Goal: Task Accomplishment & Management: Complete application form

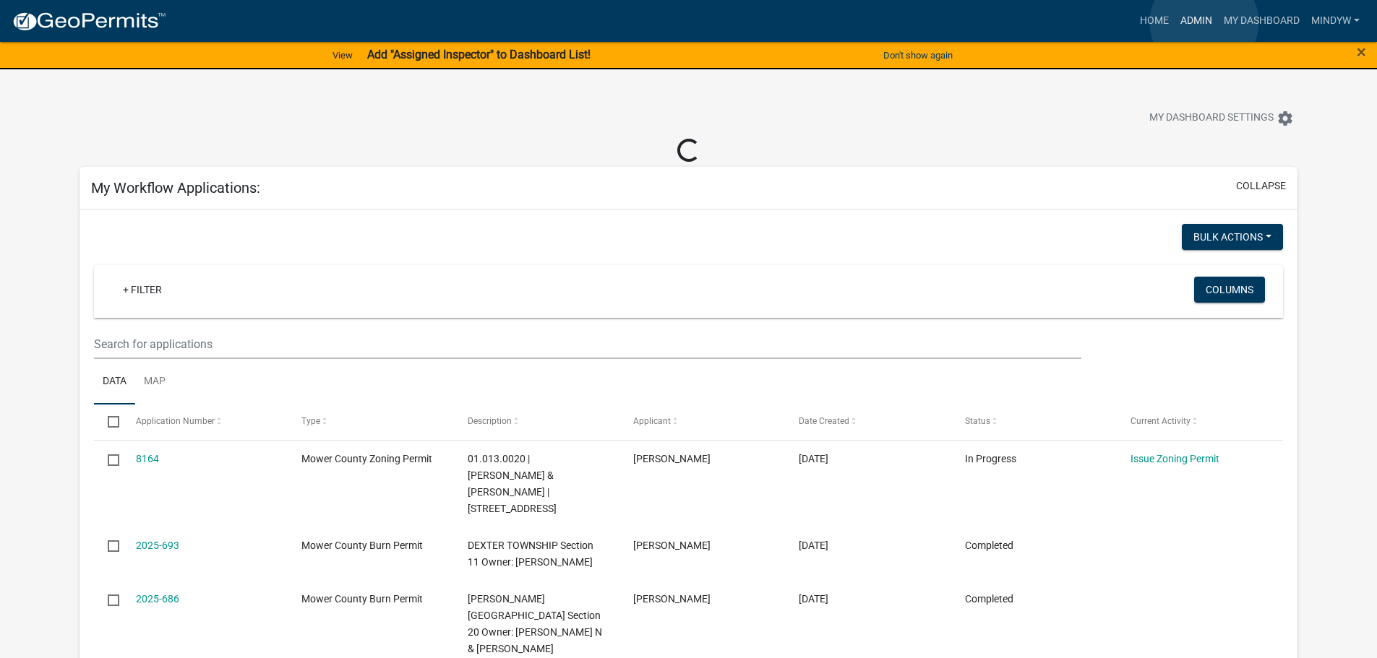
click at [1204, 22] on link "Admin" at bounding box center [1195, 20] width 43 height 27
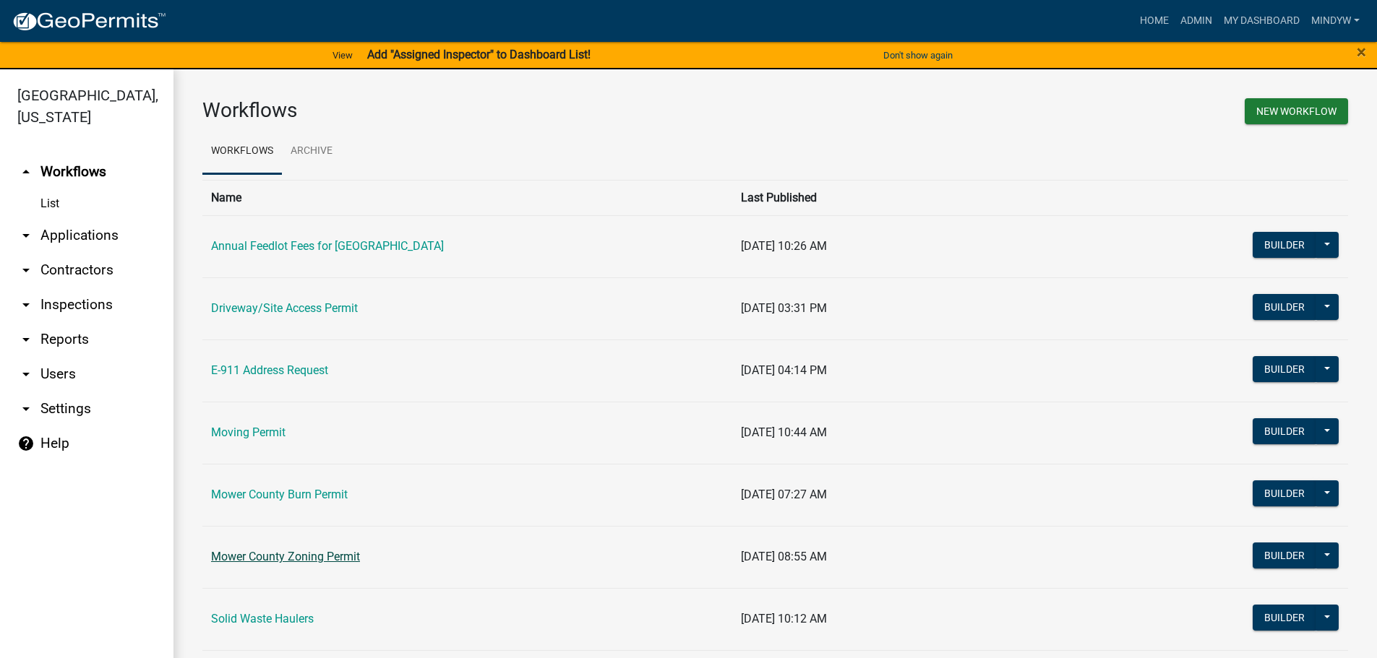
click at [280, 561] on link "Mower County Zoning Permit" at bounding box center [285, 557] width 149 height 14
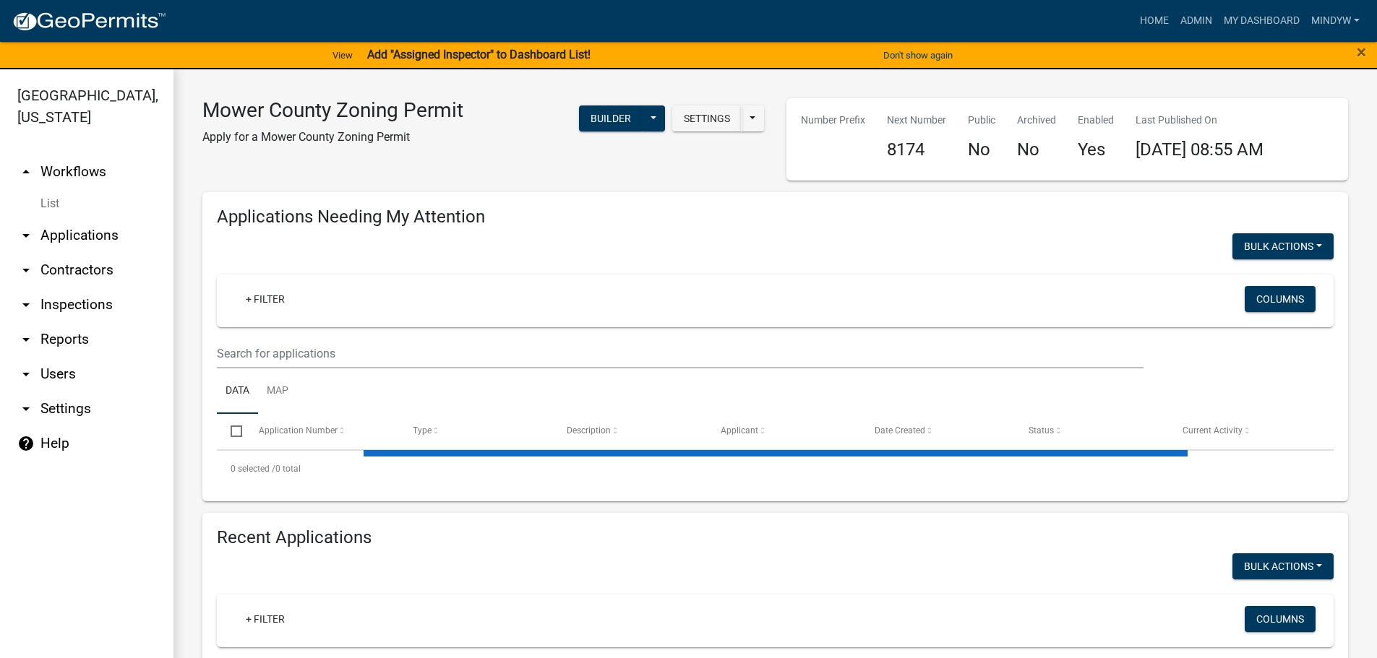
select select "1: 25"
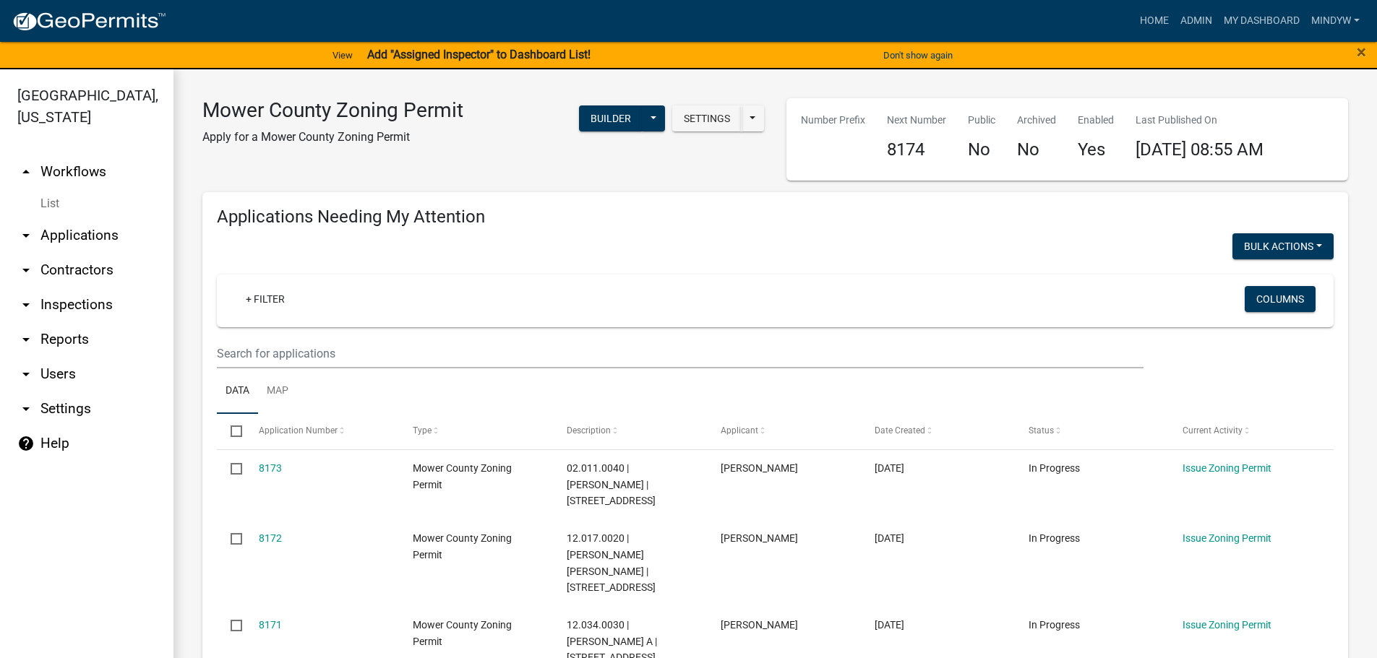
click at [33, 342] on icon "arrow_drop_down" at bounding box center [25, 339] width 17 height 17
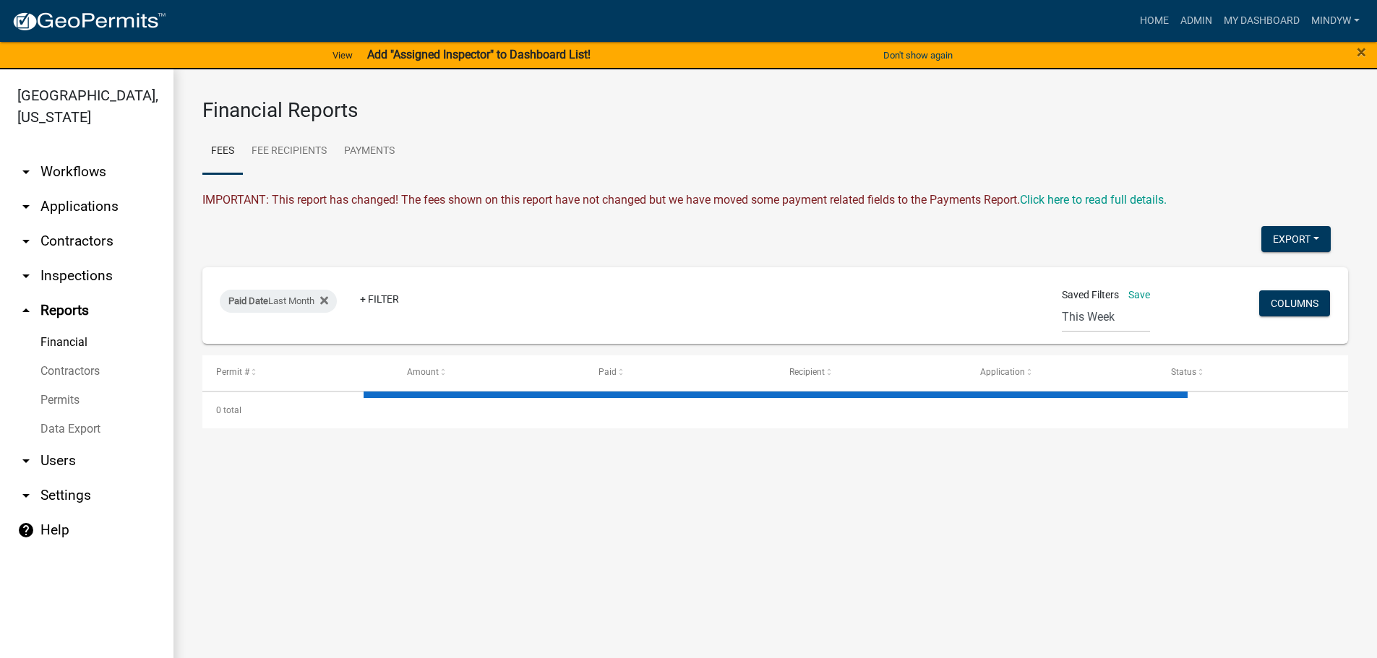
click at [65, 426] on link "Data Export" at bounding box center [86, 429] width 173 height 29
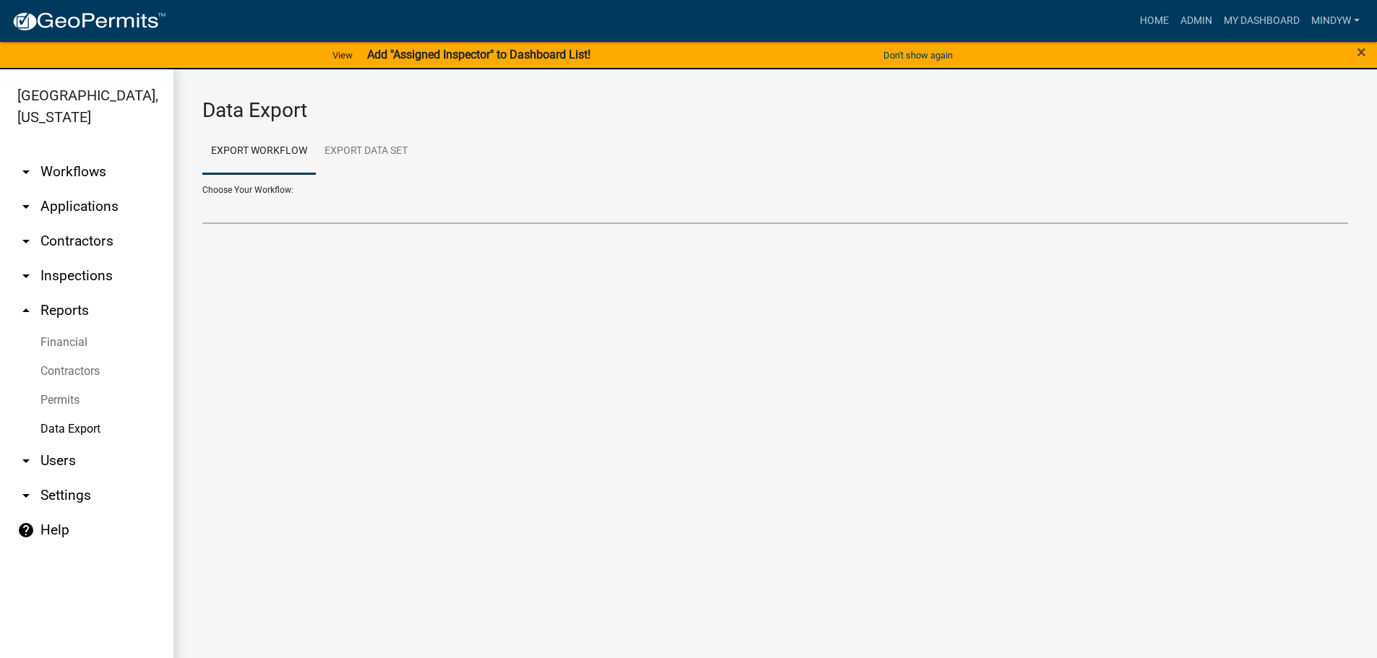
click at [319, 199] on select "Annual Feedlot Fees for Mower County Contractors Driveway/Site Access Permit E-…" at bounding box center [774, 209] width 1145 height 30
select select "9: Object"
click at [202, 194] on select "Annual Feedlot Fees for Mower County Contractors Driveway/Site Access Permit E-…" at bounding box center [774, 209] width 1145 height 30
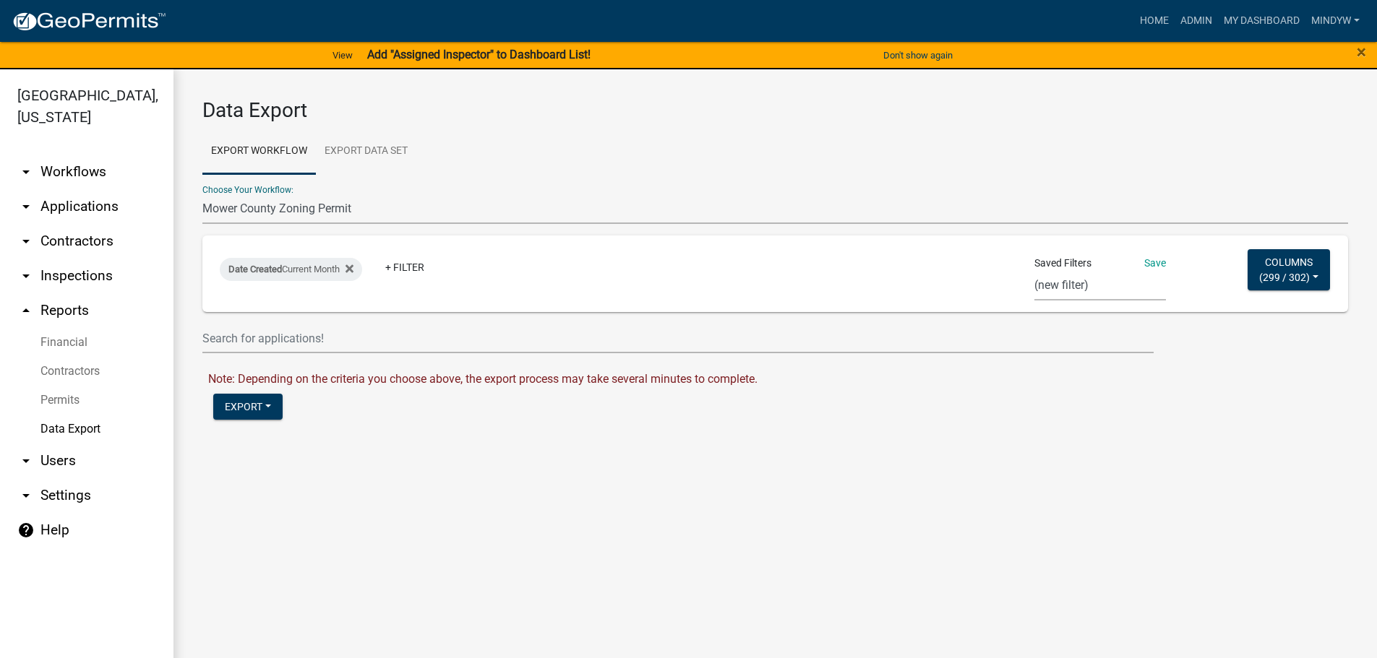
click at [1054, 290] on select "[PERSON_NAME] ZP Driveway Export Check Zoning Permit Dwellings Zoning Sh/FP Bur…" at bounding box center [1100, 286] width 132 height 30
select select "4: c114a708-ef88-4dcf-b407-515382dbc936"
click at [1035, 271] on select "[PERSON_NAME] ZP Driveway Export Check Zoning Permit Dwellings Zoning Sh/FP Bur…" at bounding box center [1100, 286] width 132 height 30
click at [245, 408] on button "Export" at bounding box center [247, 407] width 69 height 26
click at [246, 447] on button "Excel Format (.xlsx)" at bounding box center [286, 444] width 147 height 35
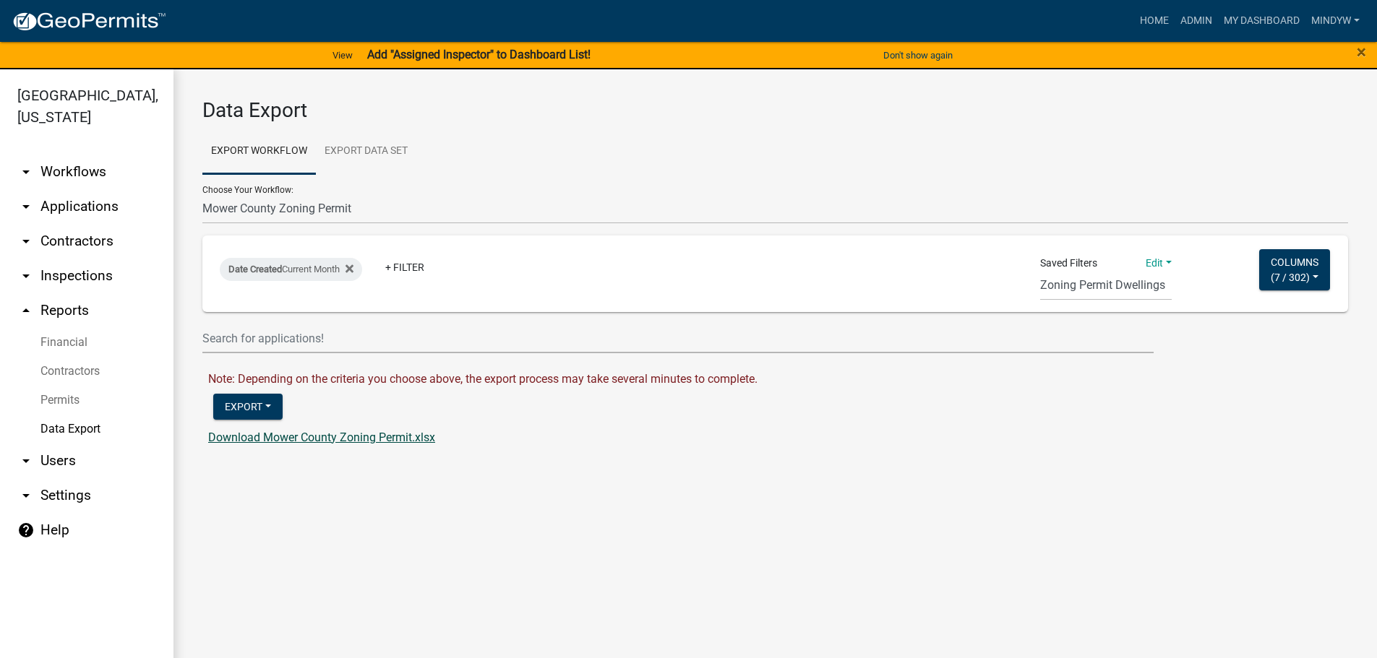
click at [324, 440] on link "Download Mower County Zoning Permit.xlsx" at bounding box center [321, 438] width 227 height 14
click at [296, 275] on div "Date Created Current Month" at bounding box center [291, 269] width 142 height 23
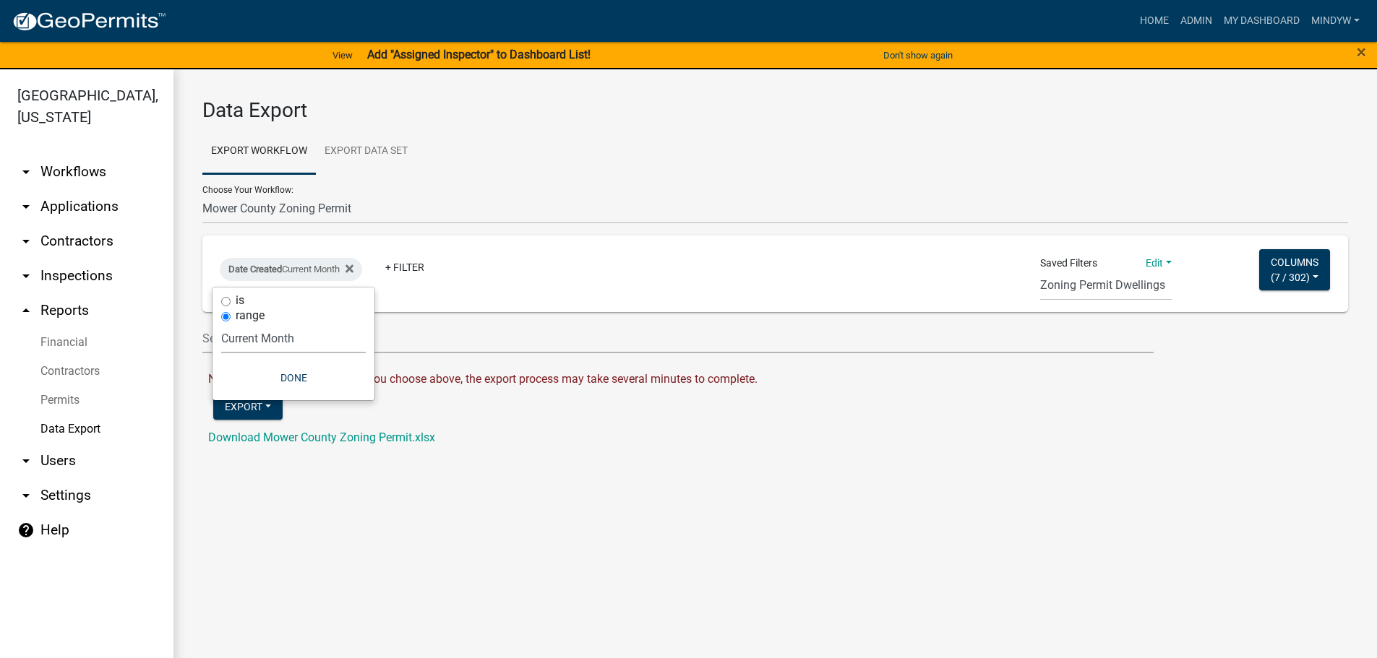
click at [249, 342] on select "[DATE] [DATE] Current Week Previous Week Current Month Last Month Current Calen…" at bounding box center [293, 339] width 145 height 30
select select "previous_1_months"
click at [221, 324] on select "[DATE] [DATE] Current Week Previous Week Current Month Last Month Current Calen…" at bounding box center [293, 339] width 145 height 30
click at [283, 383] on button "Done" at bounding box center [287, 378] width 145 height 26
click at [241, 405] on button "Export" at bounding box center [247, 407] width 69 height 26
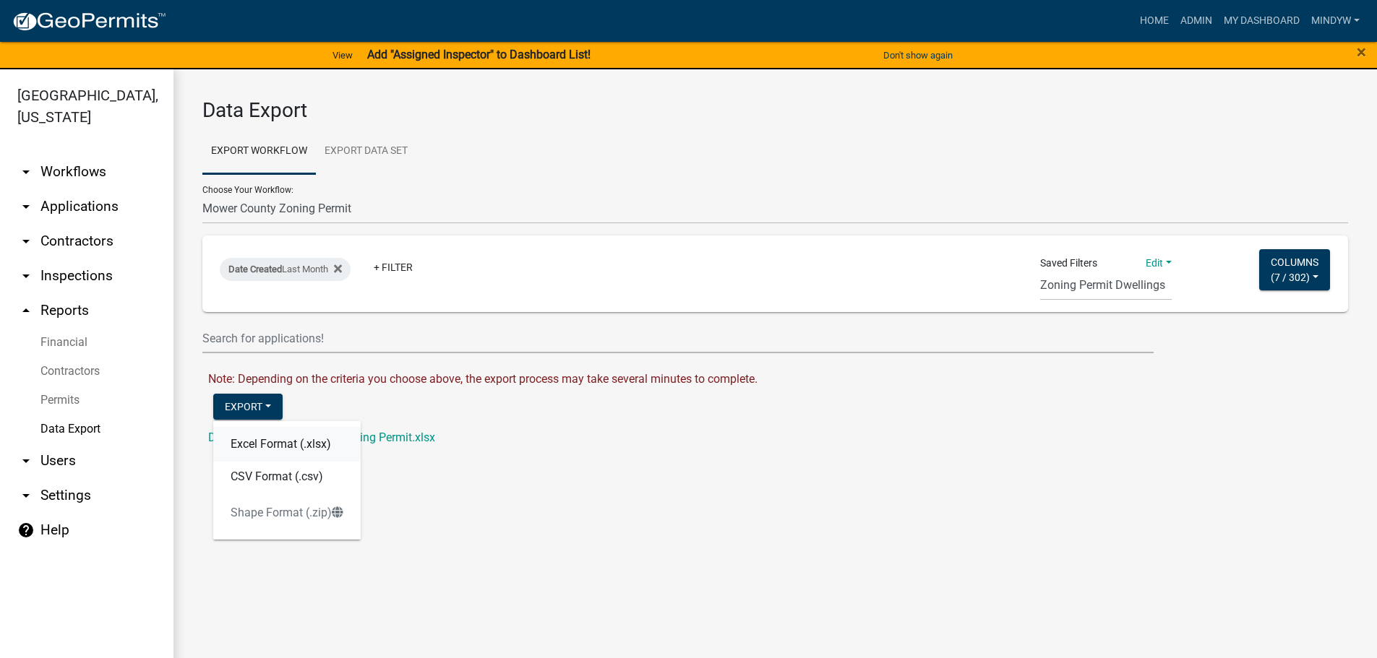
click at [256, 444] on button "Excel Format (.xlsx)" at bounding box center [286, 444] width 147 height 35
click at [285, 436] on link "Download Mower County Zoning Permit.xlsx" at bounding box center [321, 438] width 227 height 14
click at [1152, 18] on link "Home" at bounding box center [1154, 20] width 40 height 27
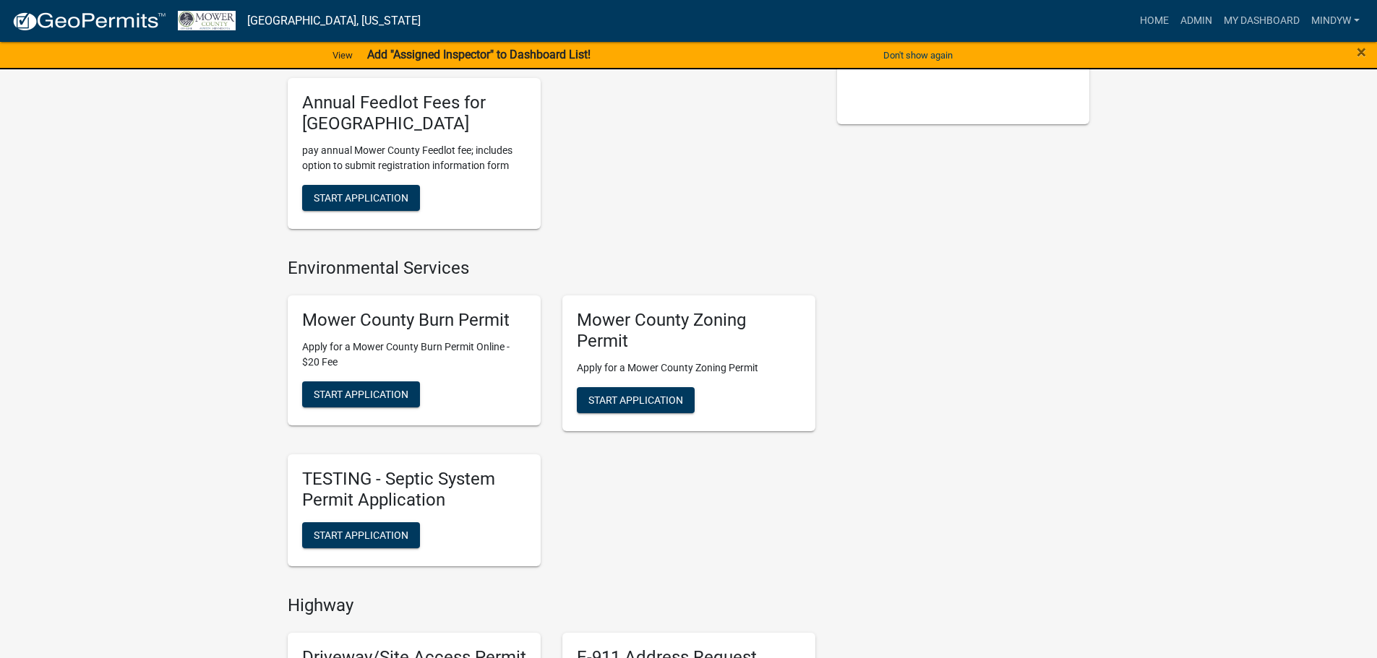
scroll to position [361, 0]
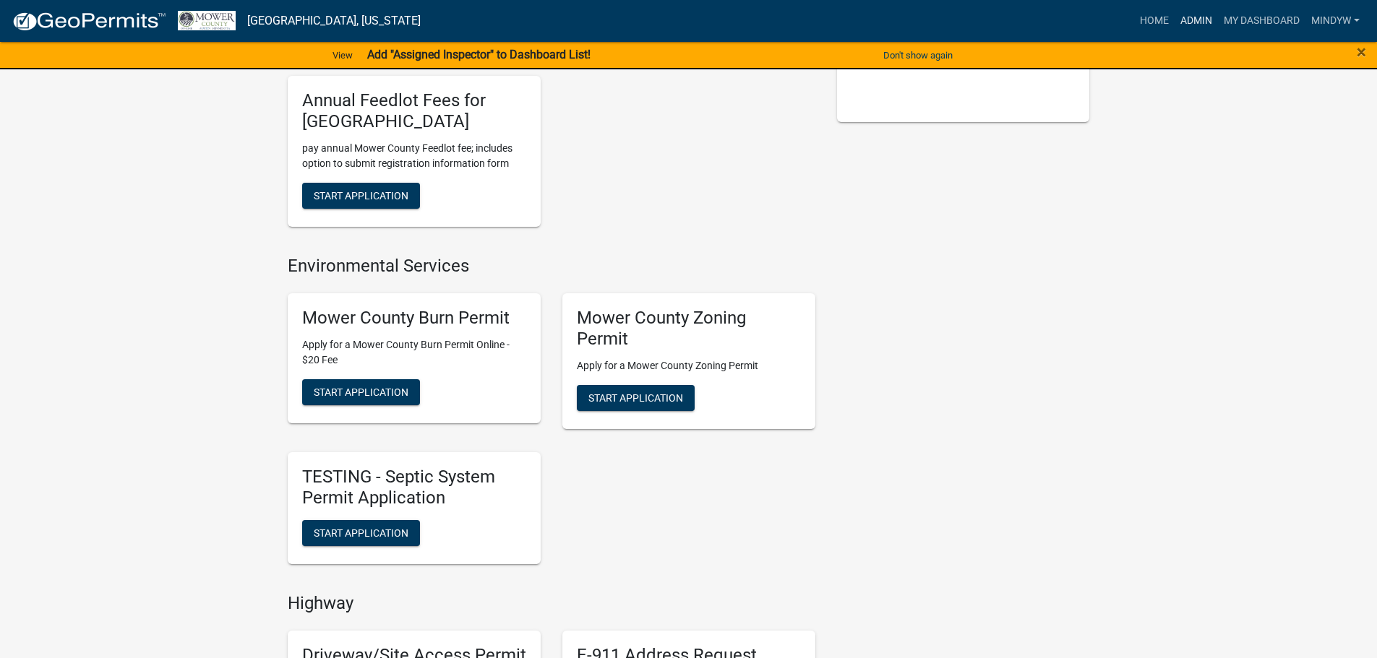
click at [1193, 25] on link "Admin" at bounding box center [1195, 20] width 43 height 27
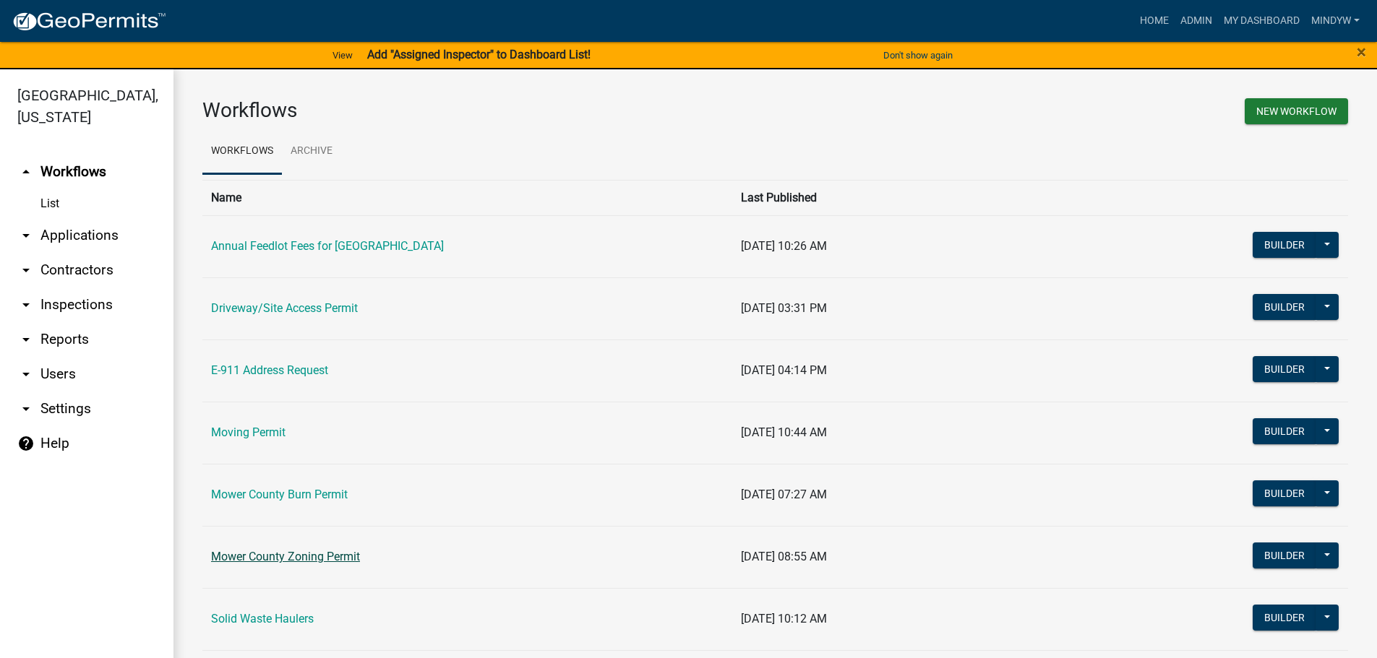
click at [301, 555] on link "Mower County Zoning Permit" at bounding box center [285, 557] width 149 height 14
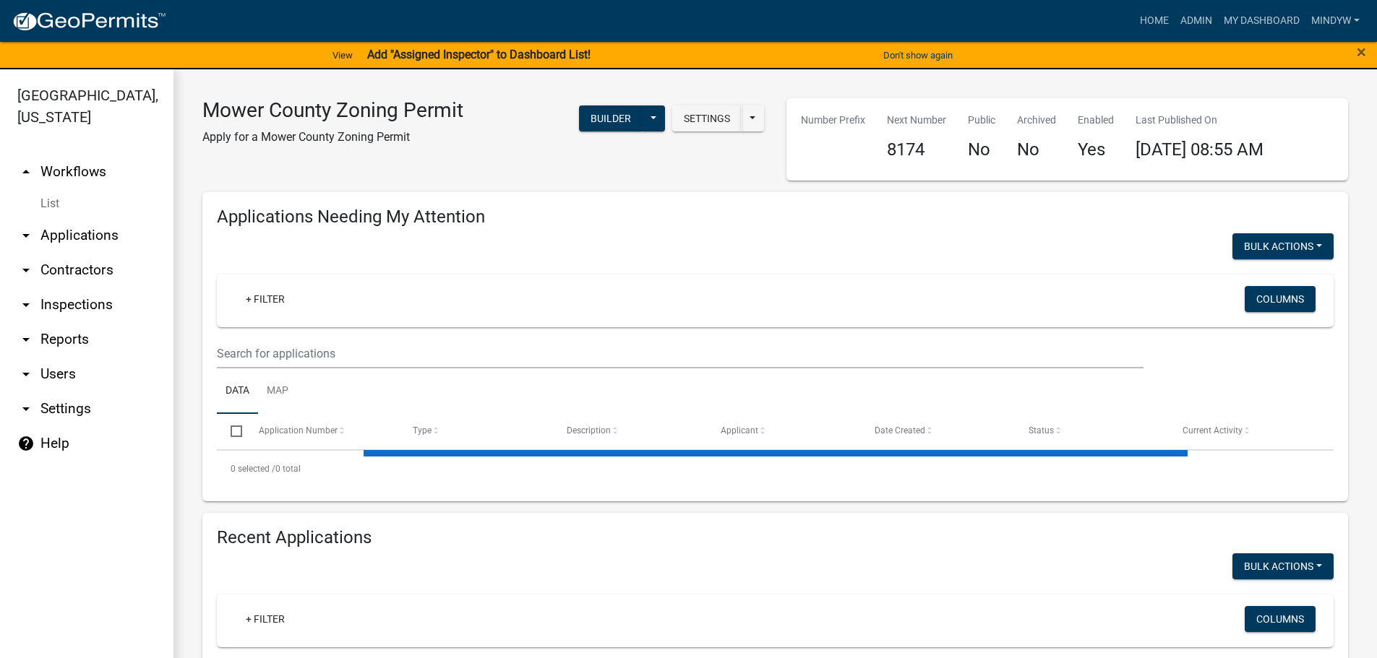
select select "1: 25"
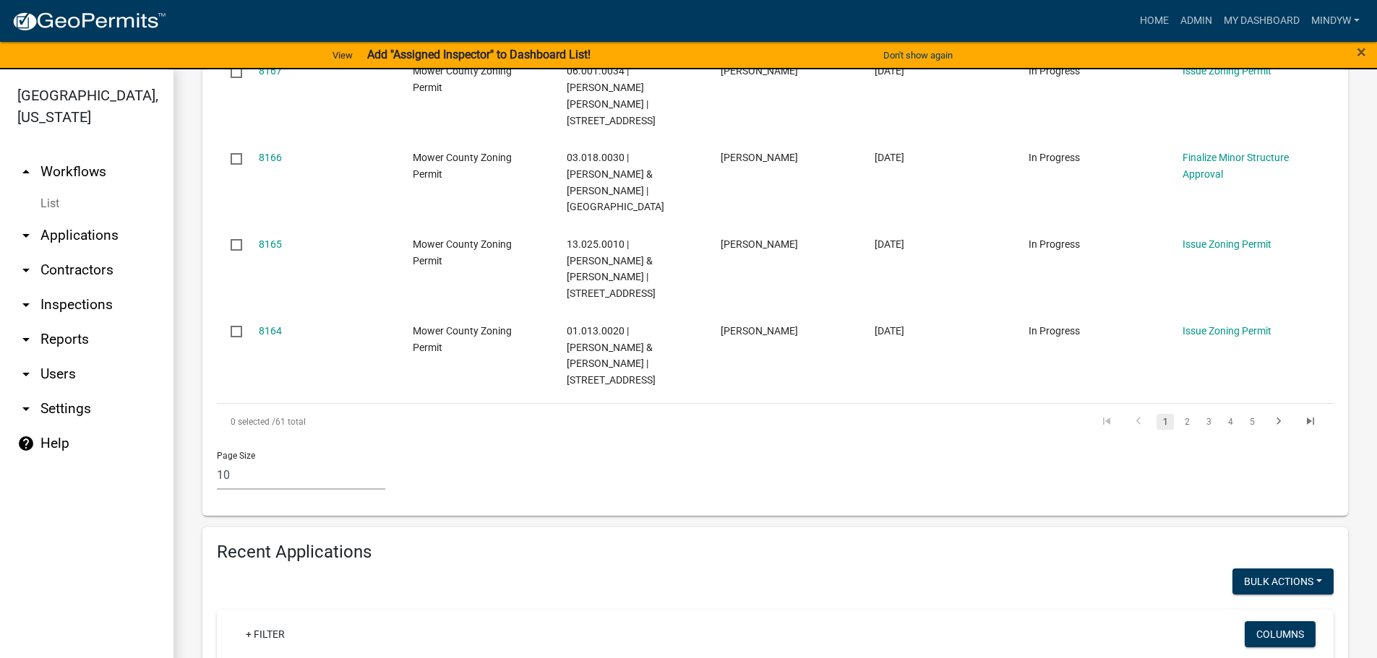
scroll to position [1012, 0]
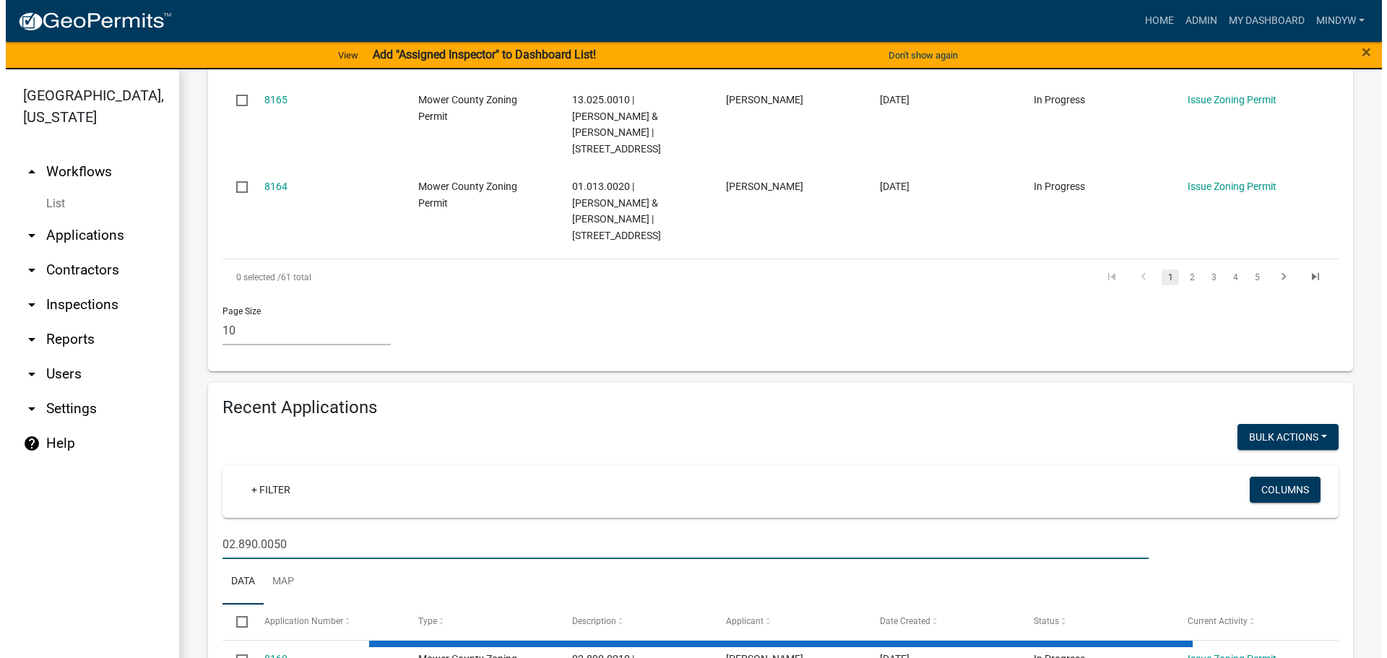
scroll to position [983, 0]
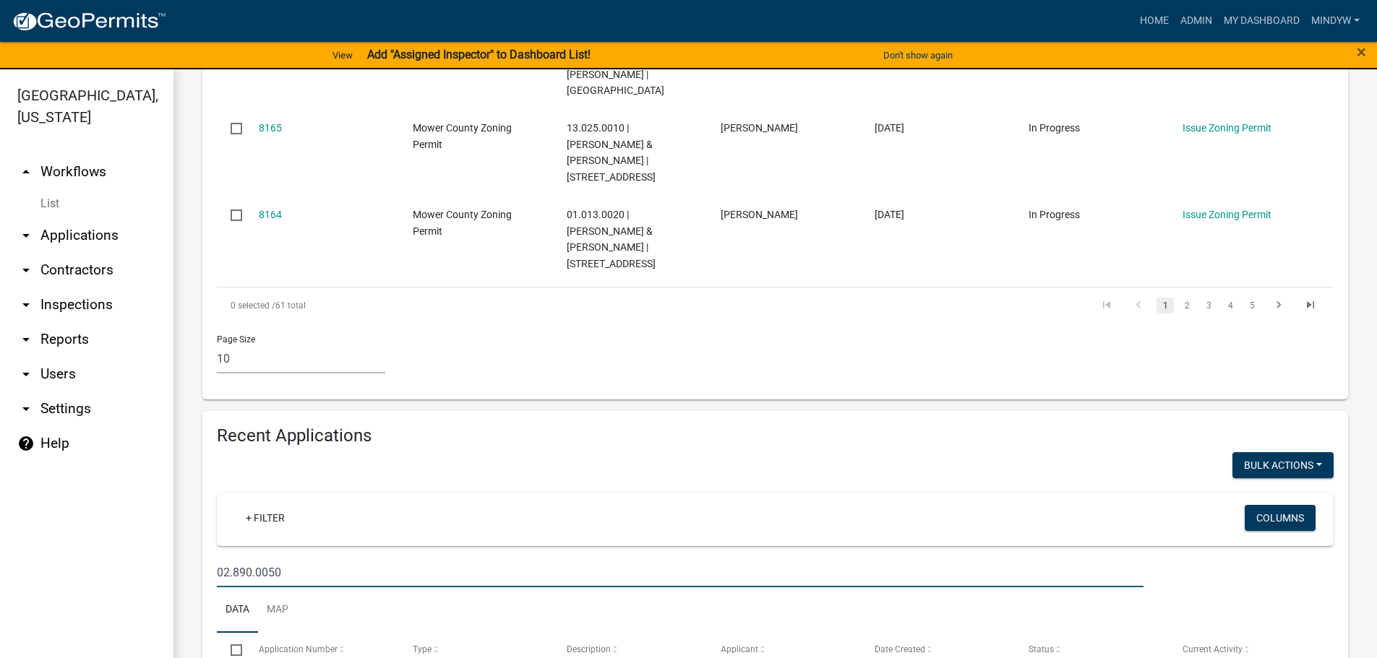
type input "02.890.0050"
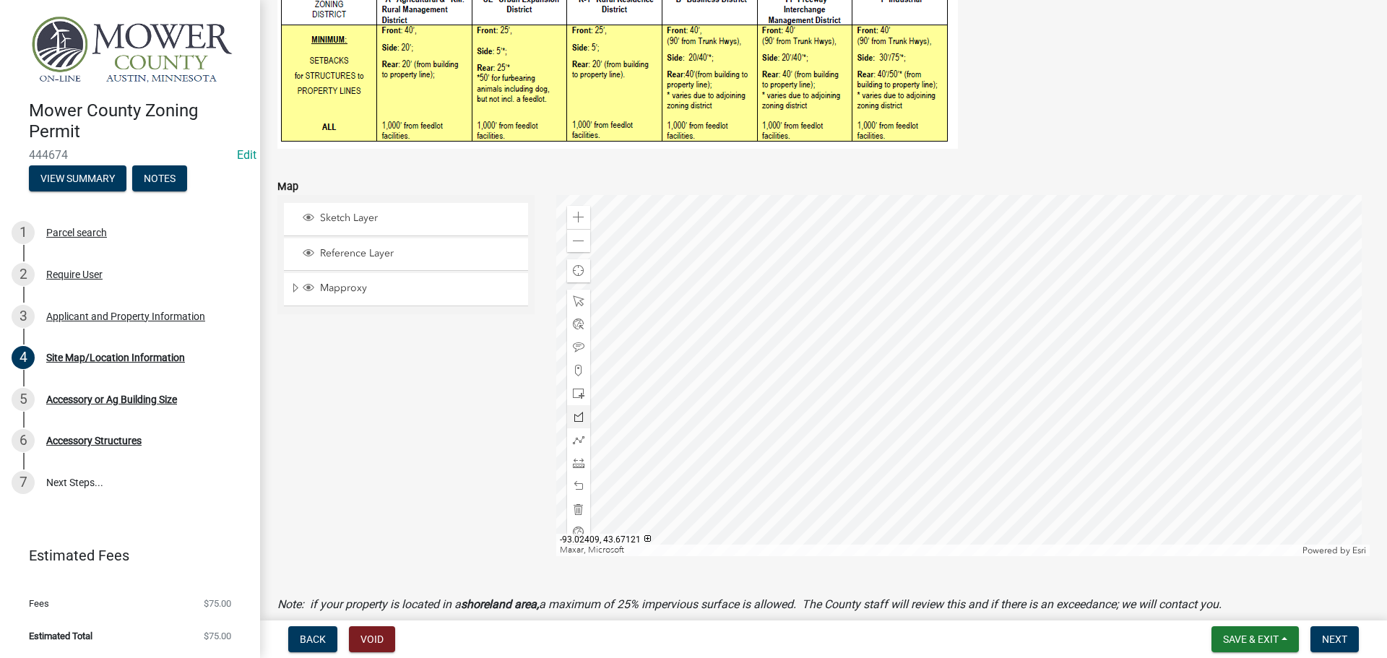
scroll to position [365, 0]
click at [1250, 647] on button "Save & Exit" at bounding box center [1255, 639] width 87 height 26
click at [1241, 600] on button "Save & Exit" at bounding box center [1242, 602] width 116 height 35
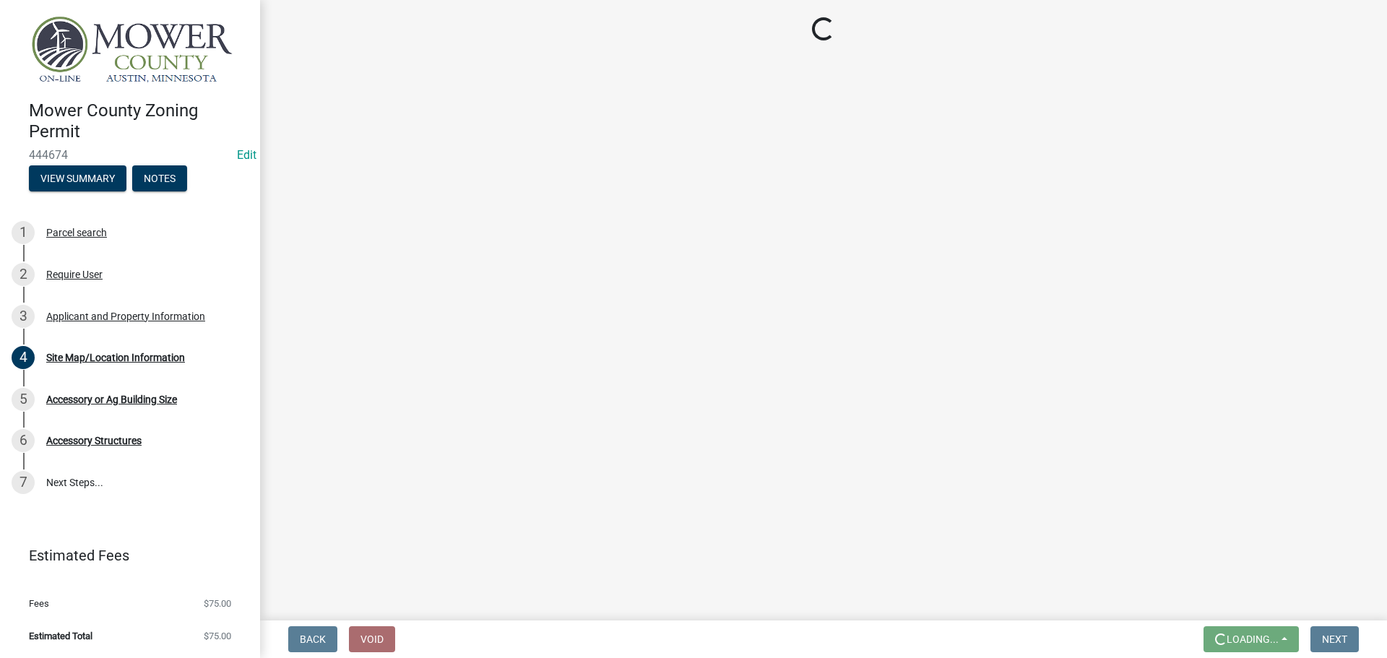
scroll to position [0, 0]
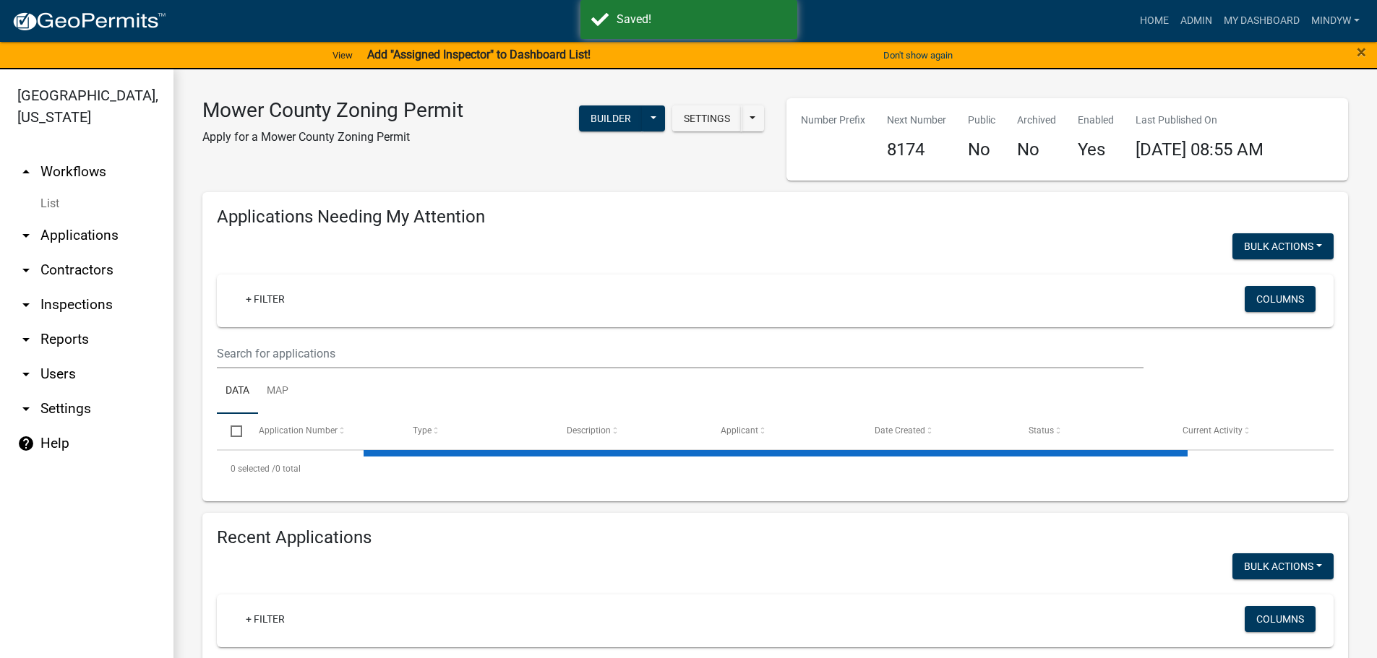
select select "1: 25"
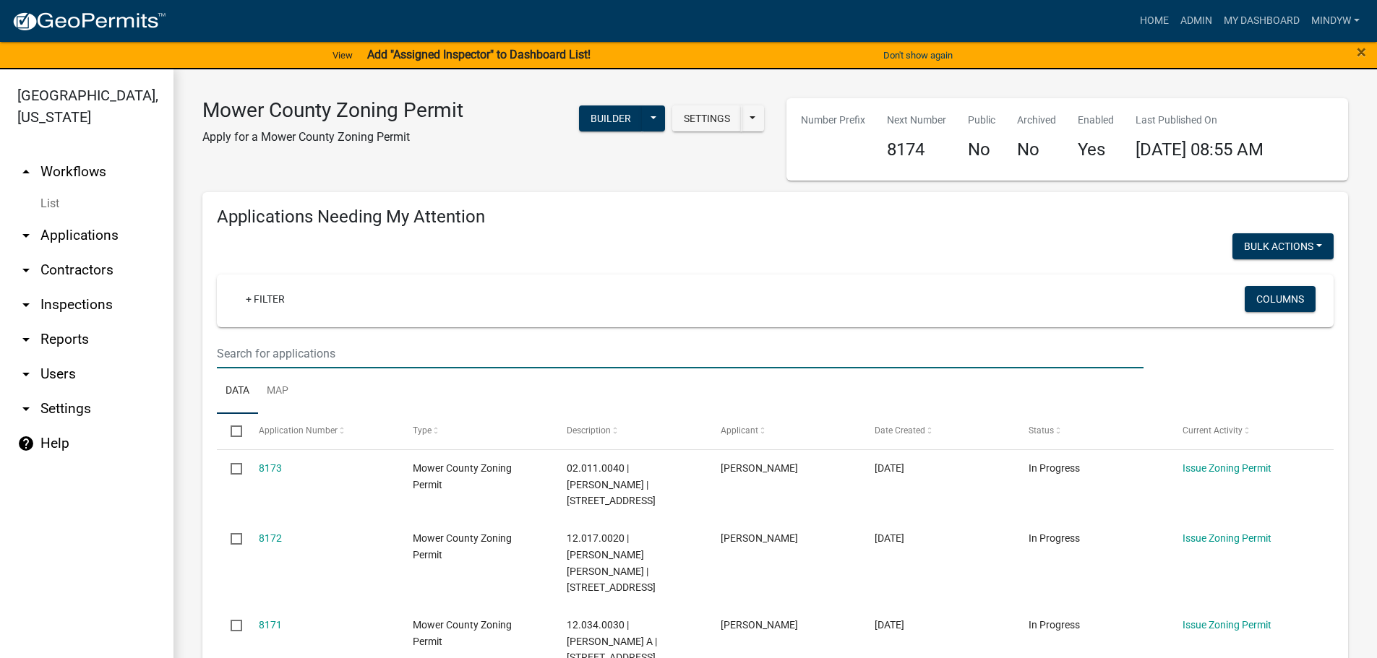
click at [282, 353] on input "text" at bounding box center [680, 354] width 926 height 30
paste input "01.013.0020"
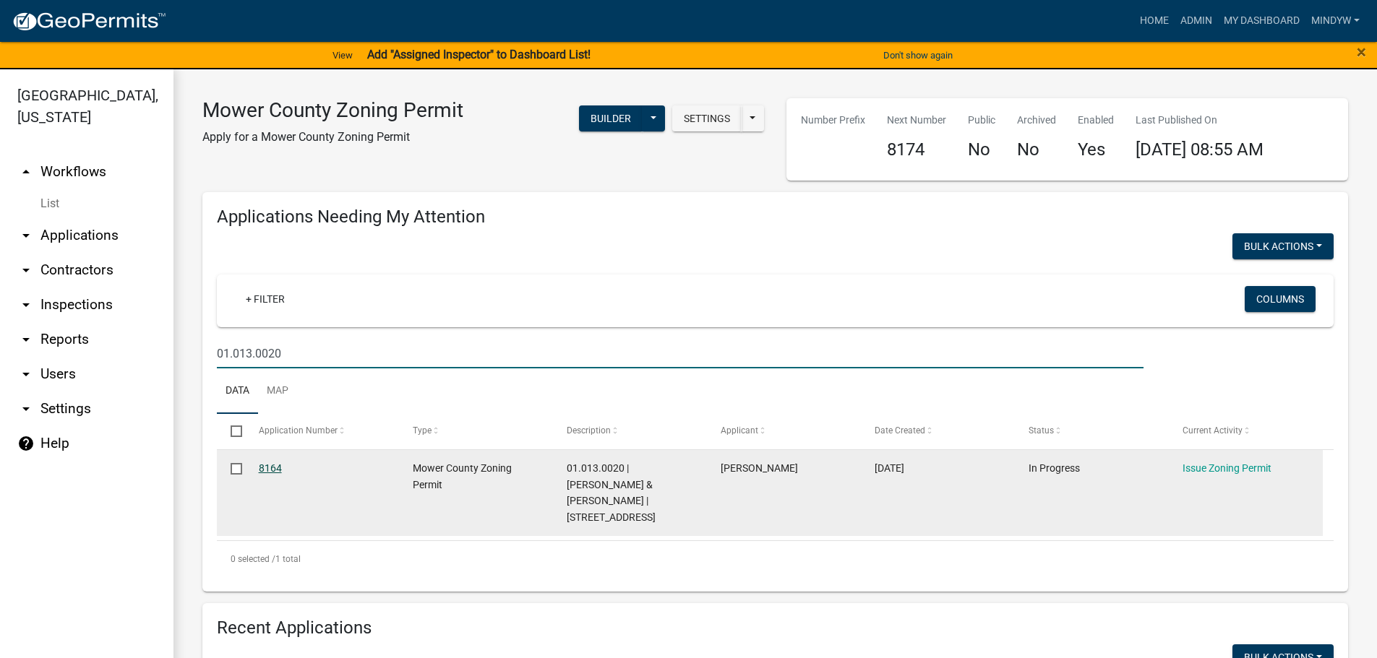
type input "01.013.0020"
click at [273, 468] on link "8164" at bounding box center [270, 468] width 23 height 12
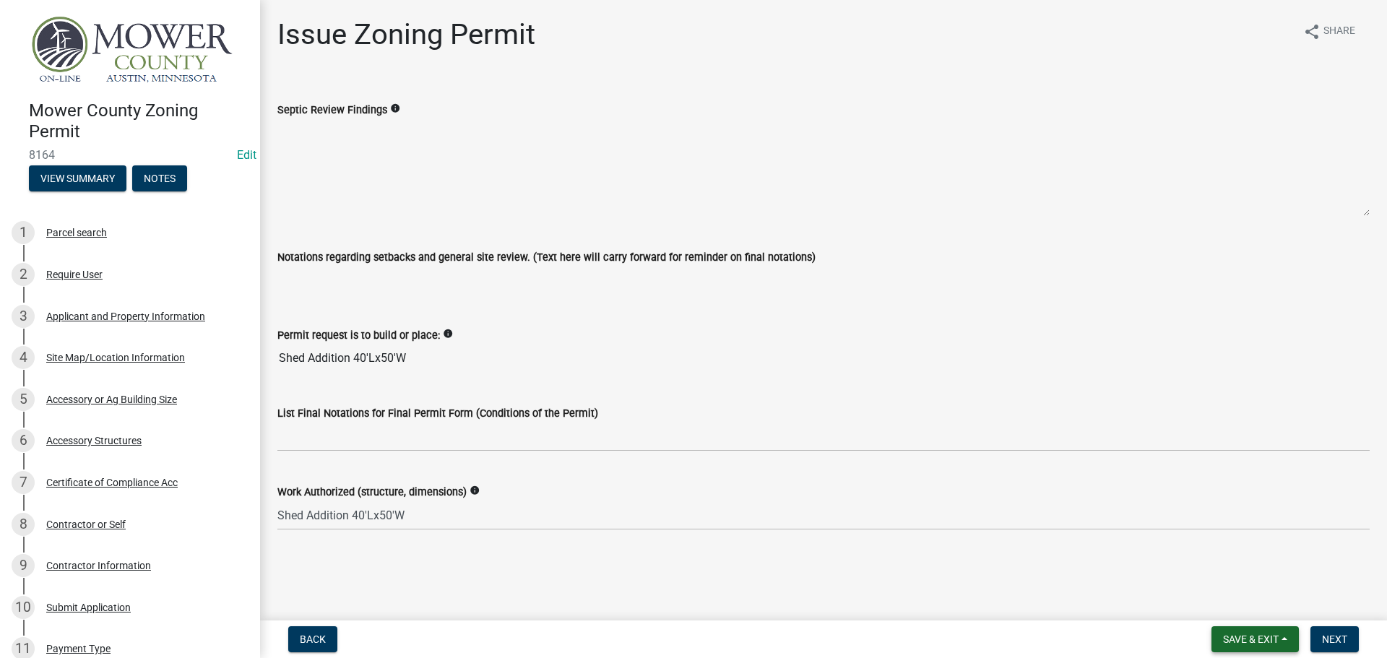
click at [1246, 634] on span "Save & Exit" at bounding box center [1251, 640] width 56 height 12
click at [1244, 603] on button "Save & Exit" at bounding box center [1242, 602] width 116 height 35
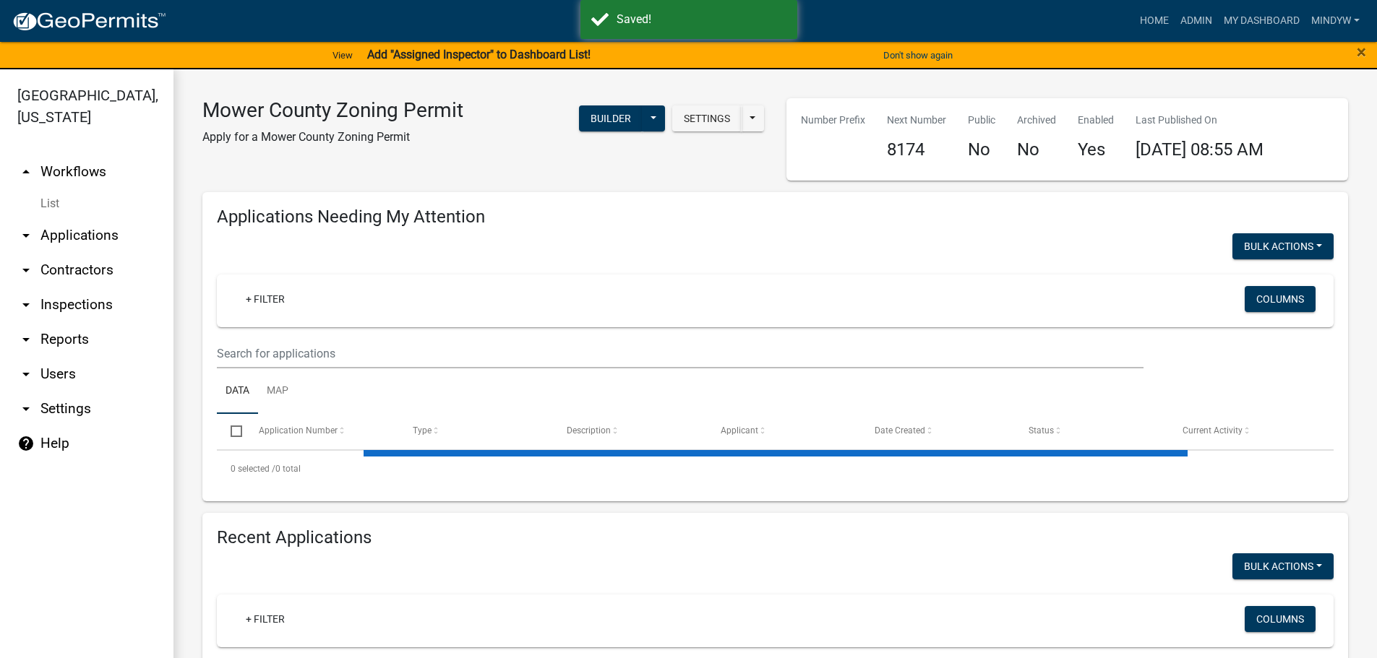
select select "1: 25"
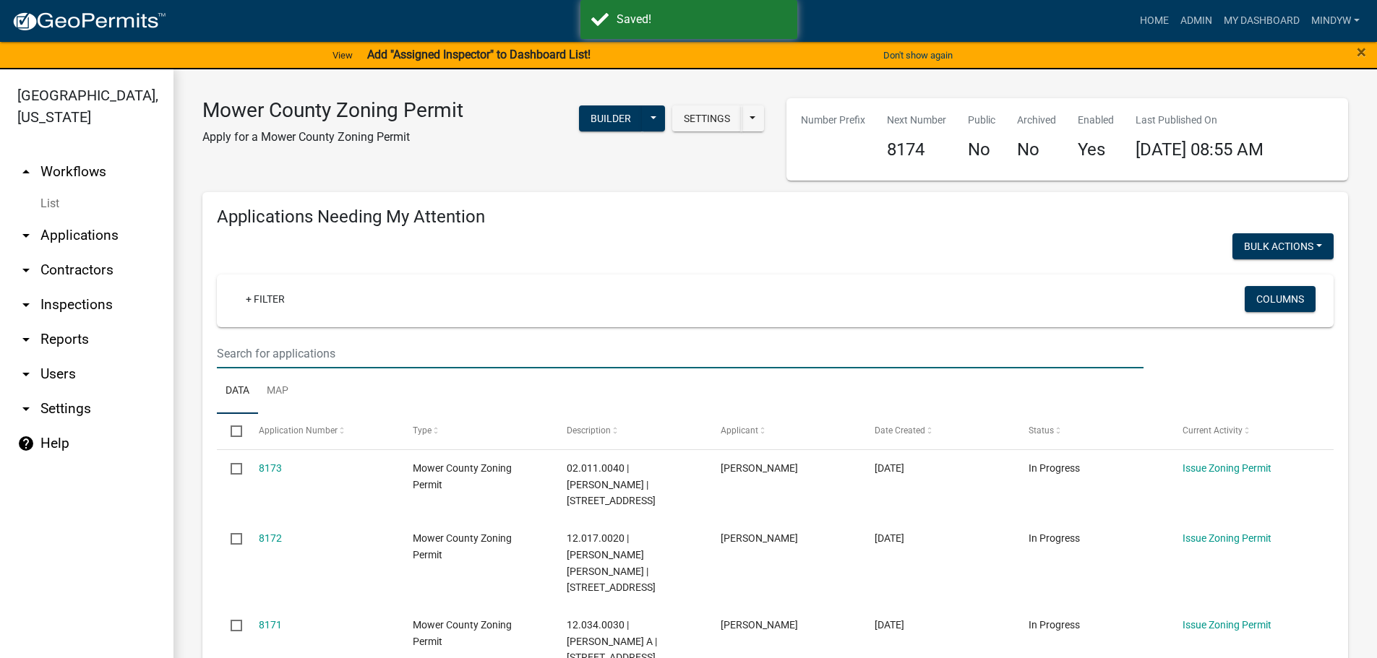
click at [247, 344] on input "text" at bounding box center [680, 354] width 926 height 30
paste input "07.023.0060"
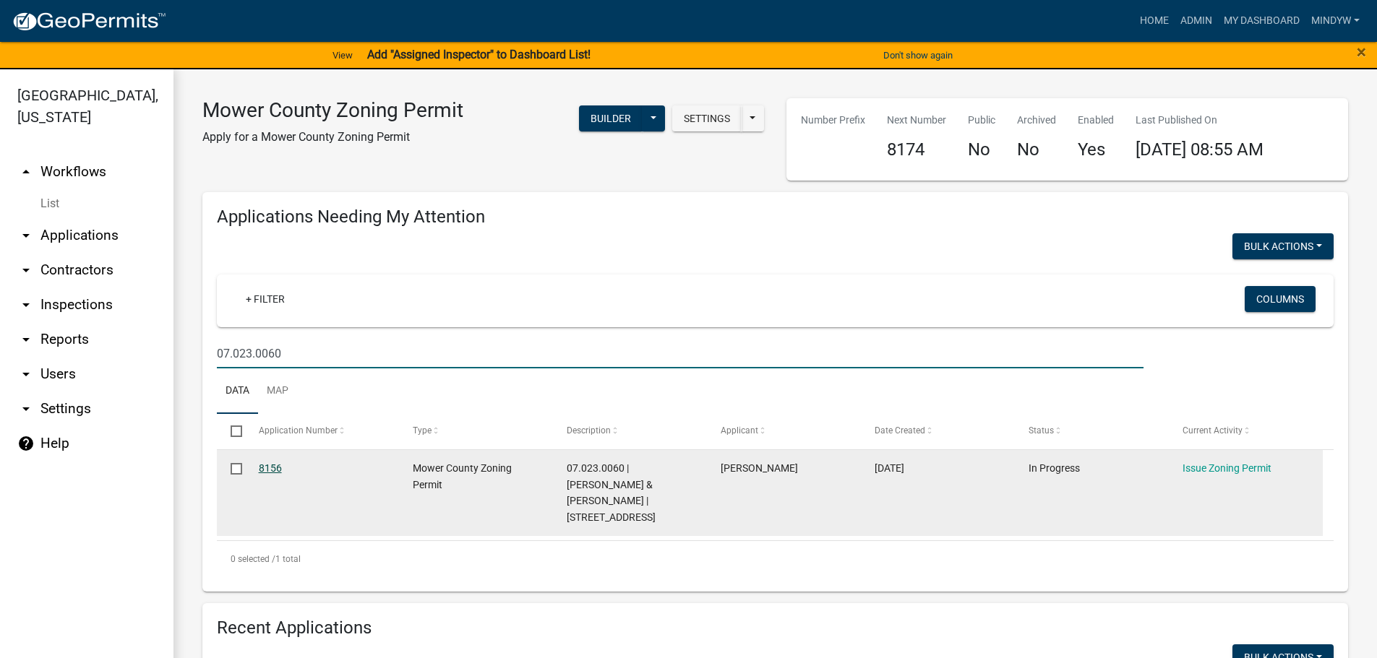
type input "07.023.0060"
click at [271, 467] on link "8156" at bounding box center [270, 468] width 23 height 12
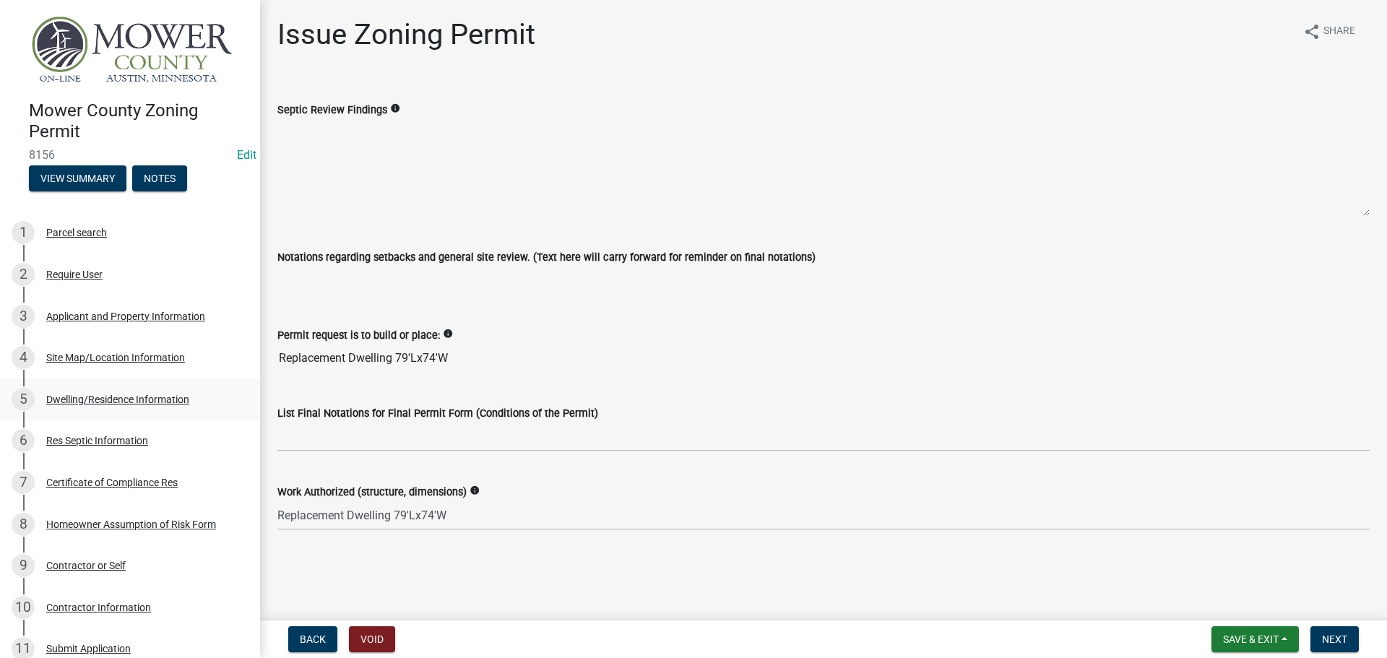
click at [121, 397] on div "Dwelling/Residence Information" at bounding box center [117, 400] width 143 height 10
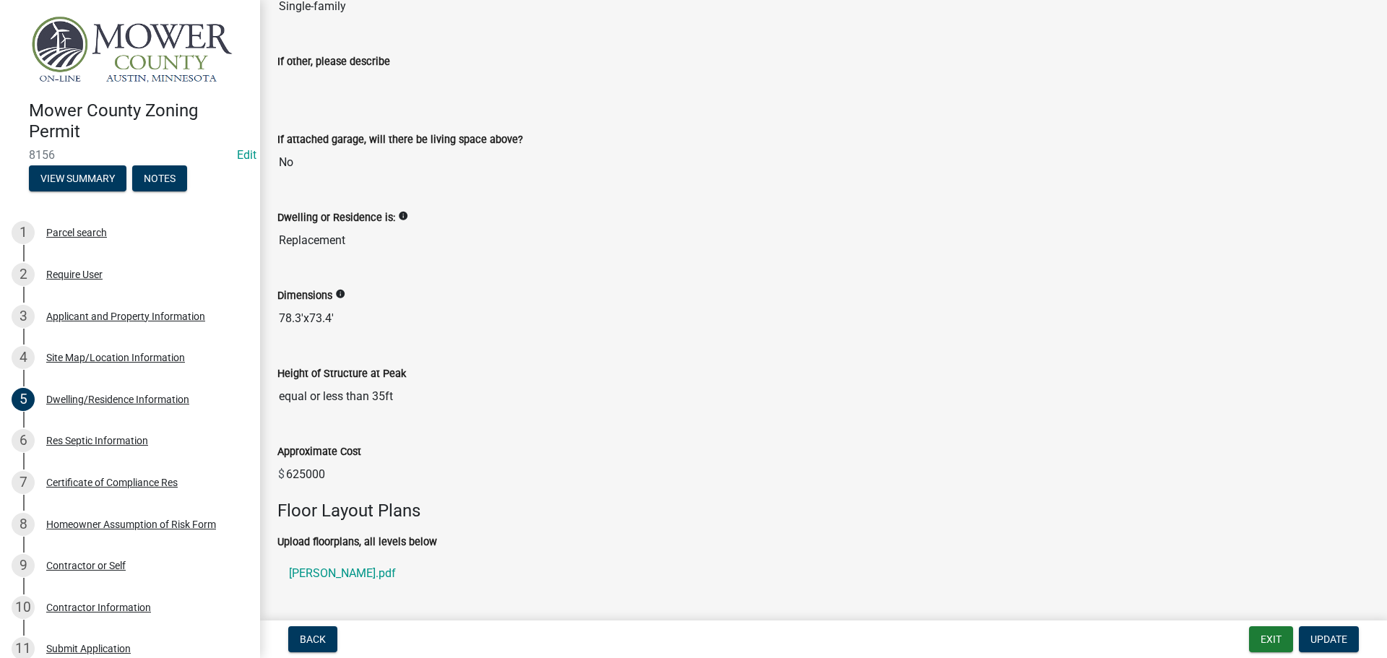
scroll to position [411, 0]
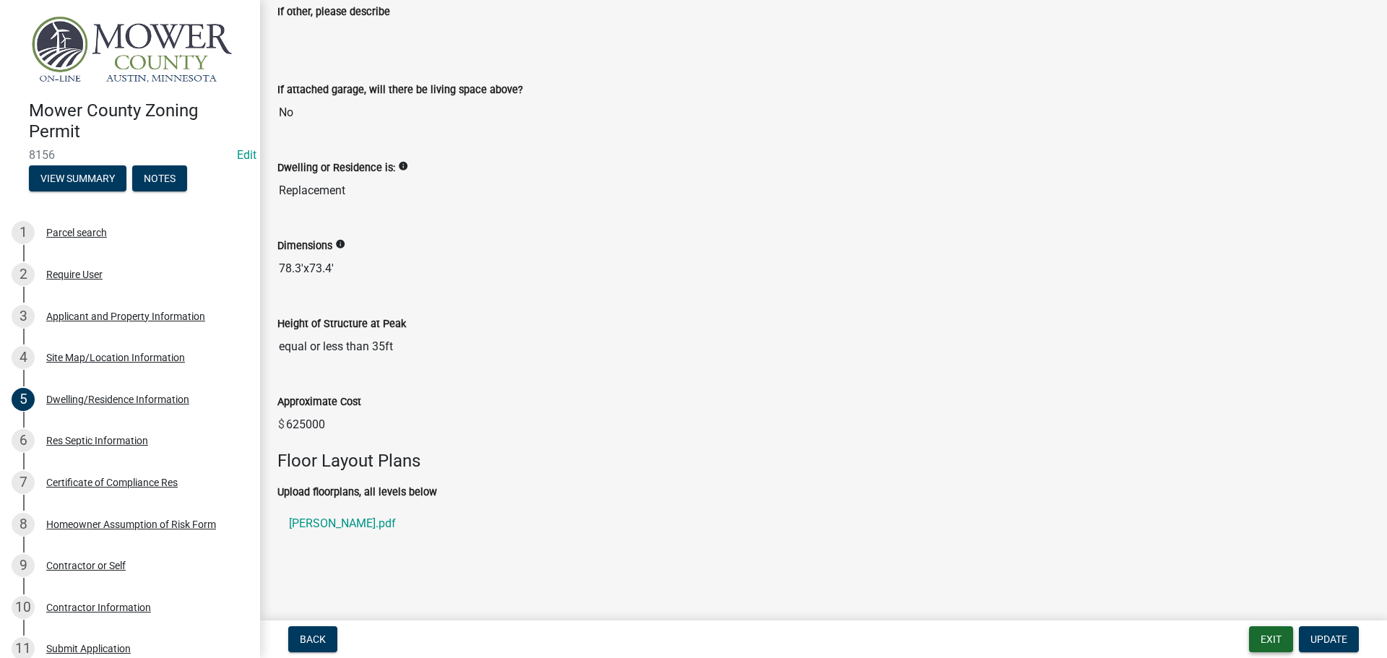
click at [1278, 636] on button "Exit" at bounding box center [1271, 639] width 44 height 26
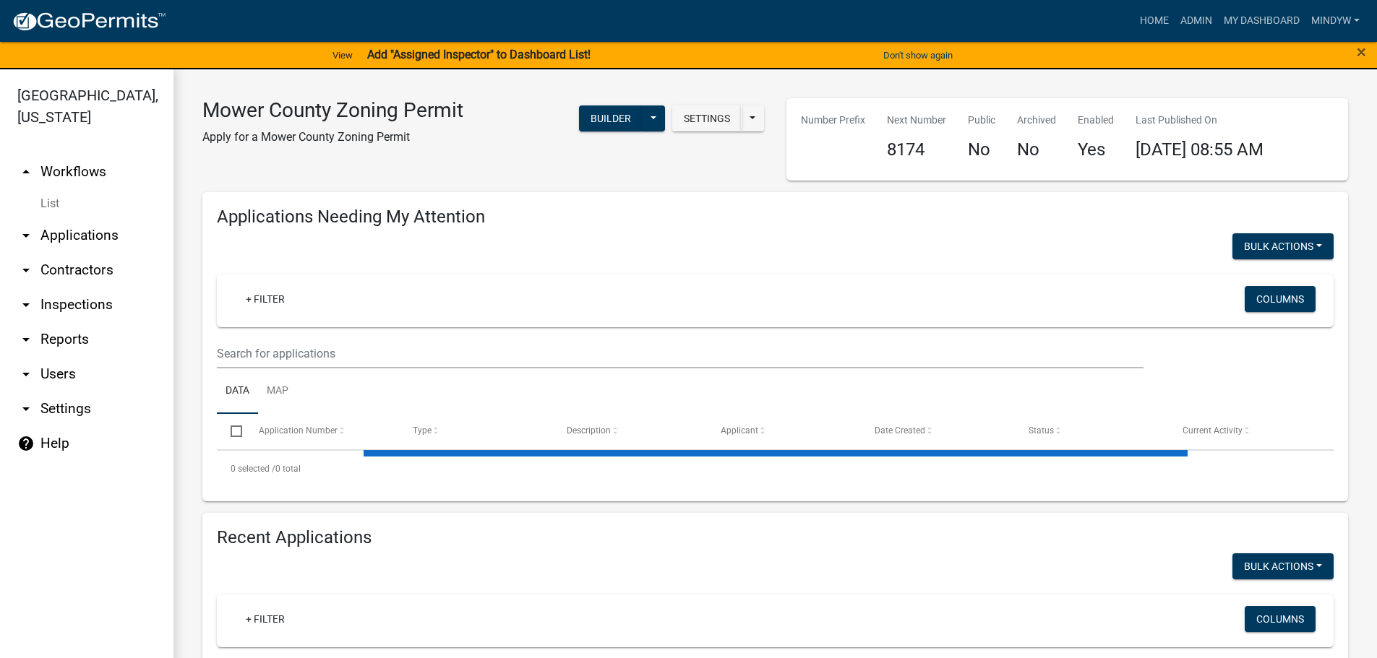
select select "1: 25"
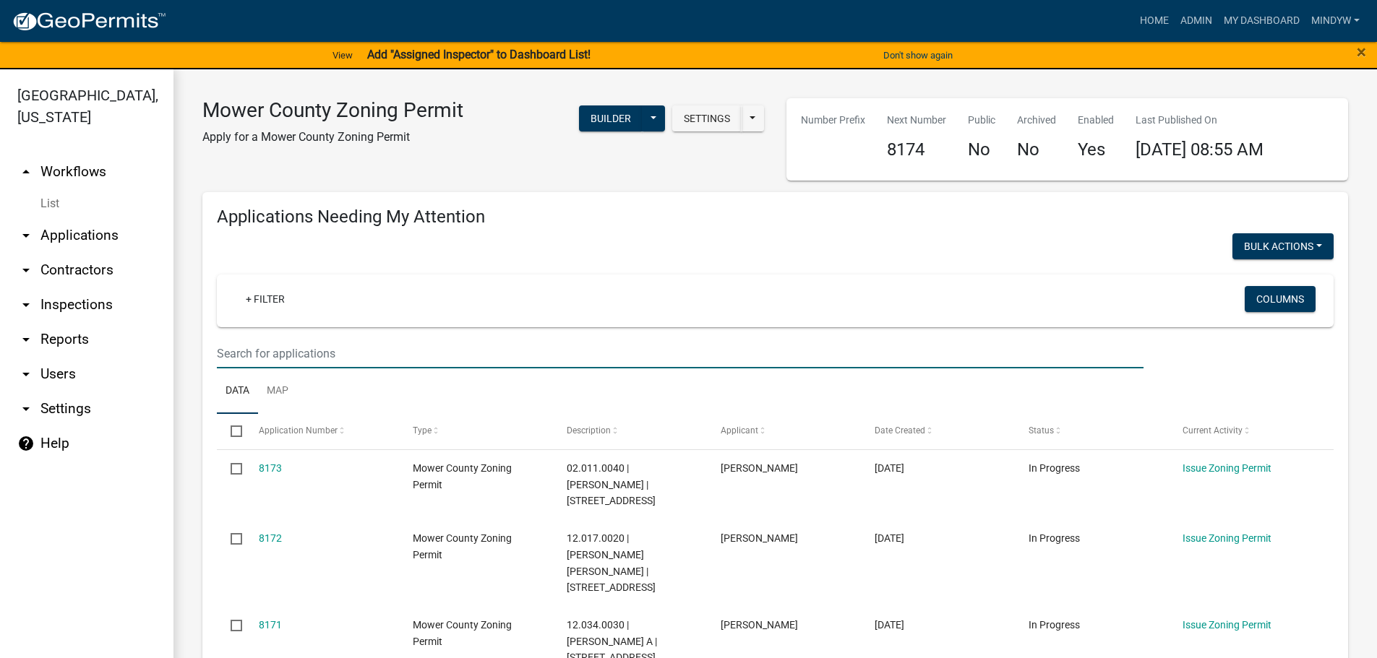
click at [277, 351] on input "text" at bounding box center [680, 354] width 926 height 30
paste input "07.023.0060"
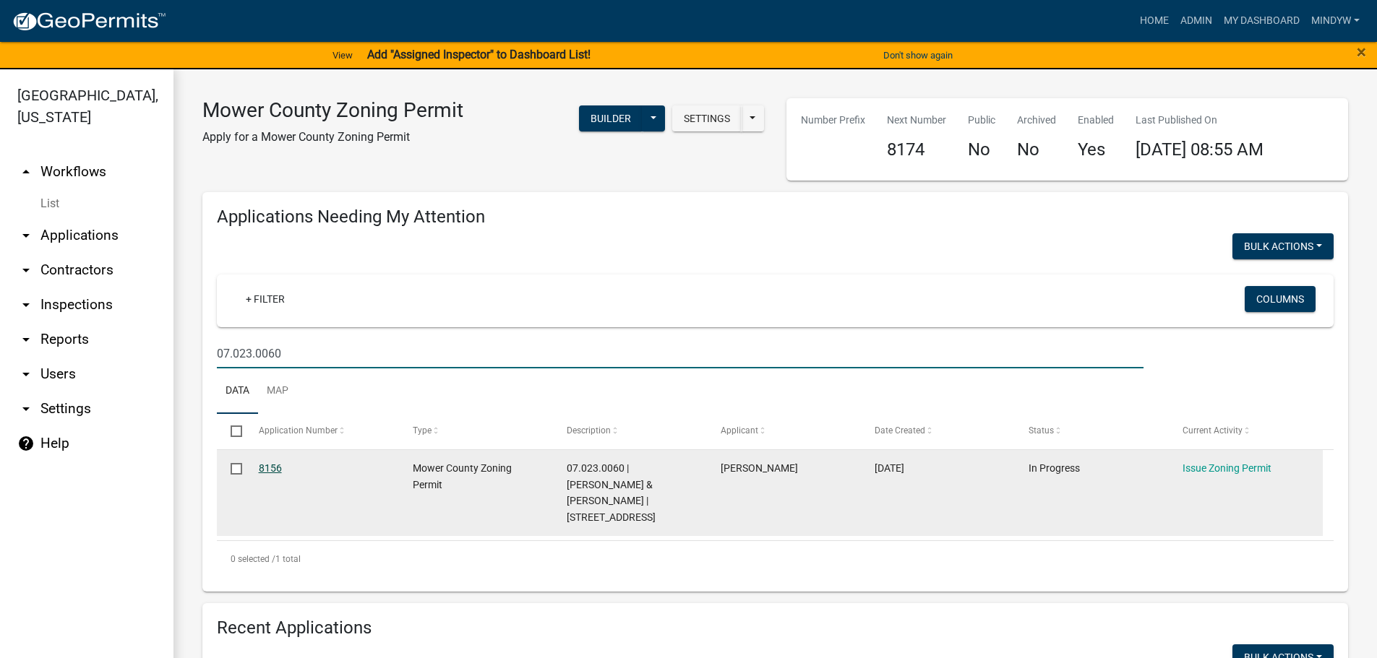
type input "07.023.0060"
click at [270, 473] on link "8156" at bounding box center [270, 468] width 23 height 12
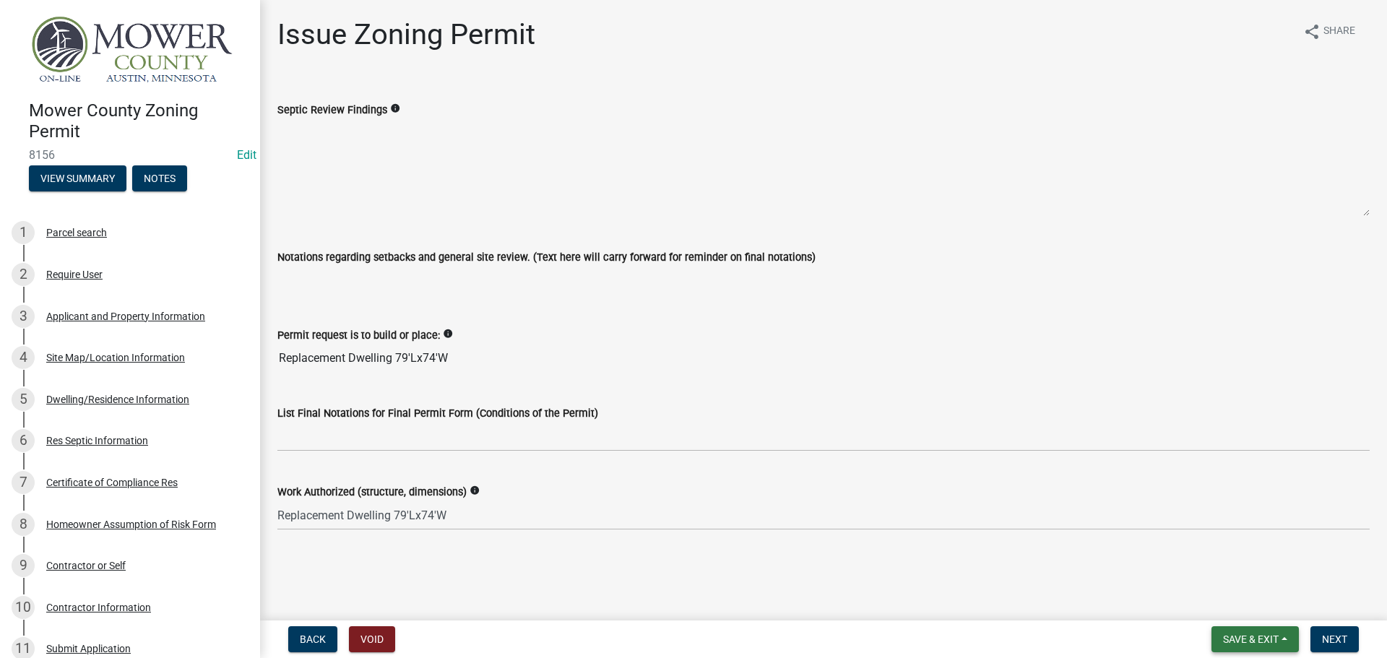
click at [1236, 639] on span "Save & Exit" at bounding box center [1251, 640] width 56 height 12
click at [1217, 606] on button "Save & Exit" at bounding box center [1242, 602] width 116 height 35
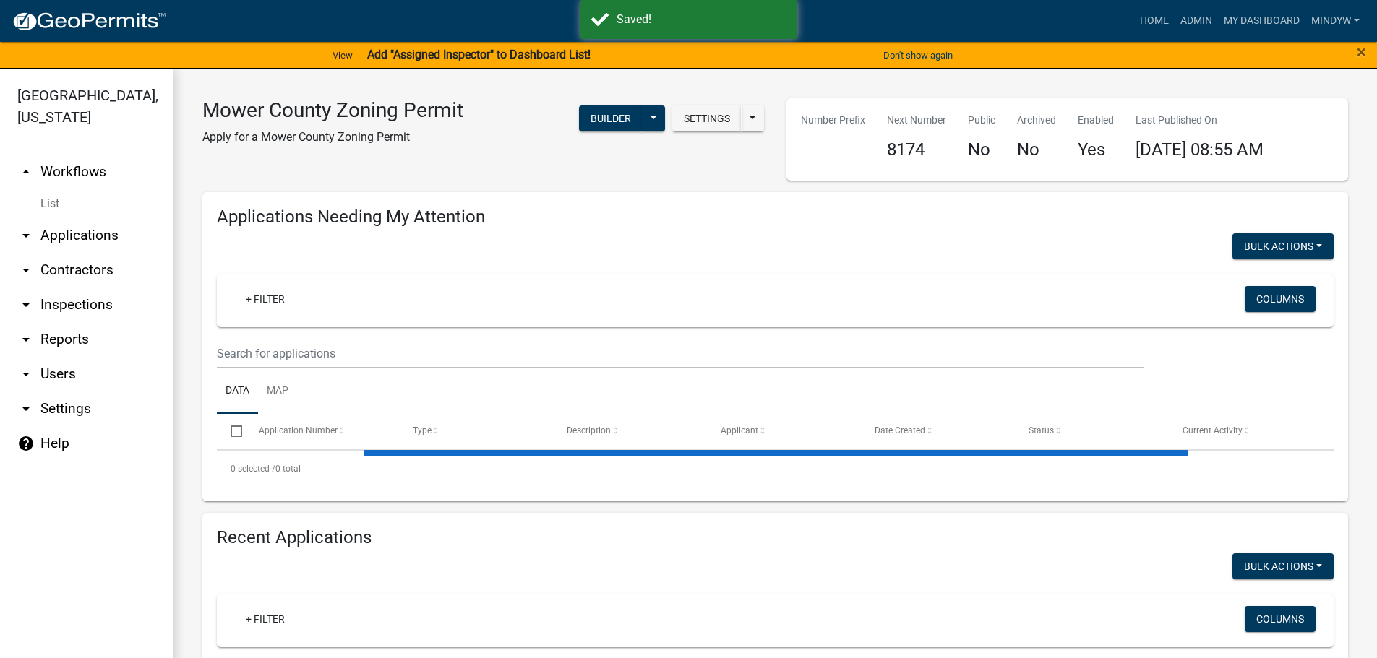
select select "1: 25"
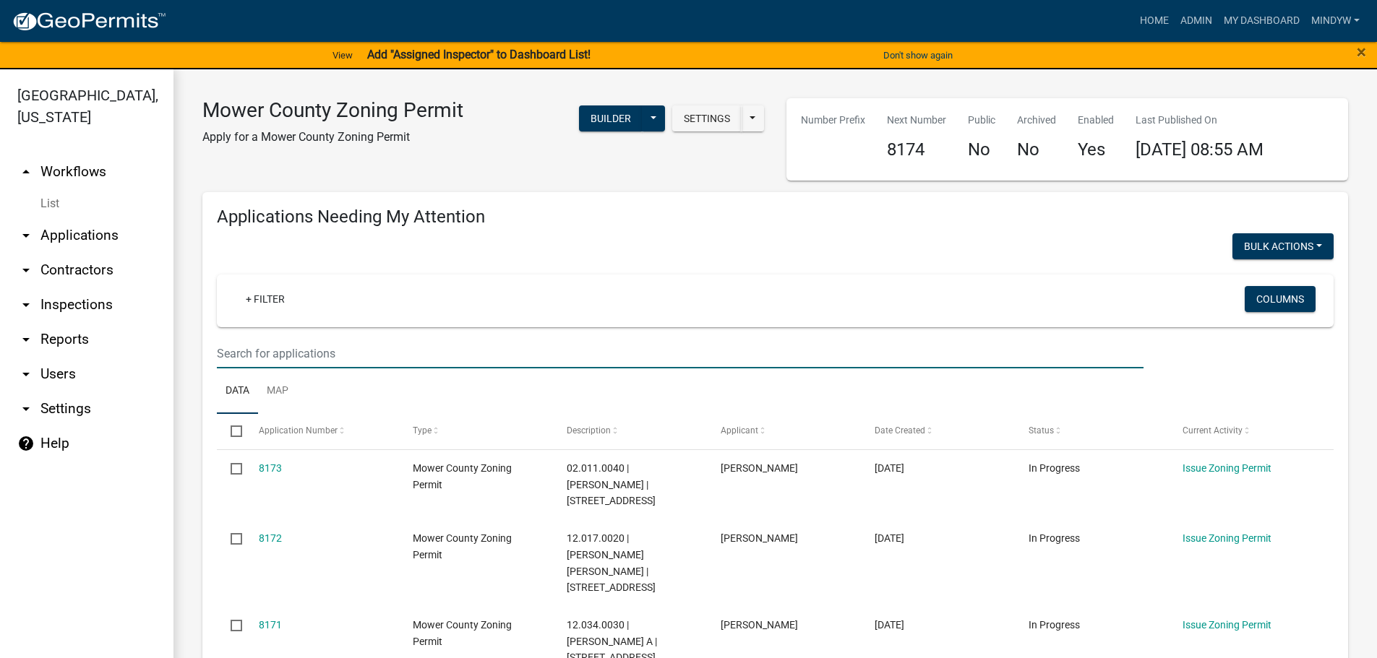
click at [260, 350] on input "text" at bounding box center [680, 354] width 926 height 30
paste input "07.023.0060"
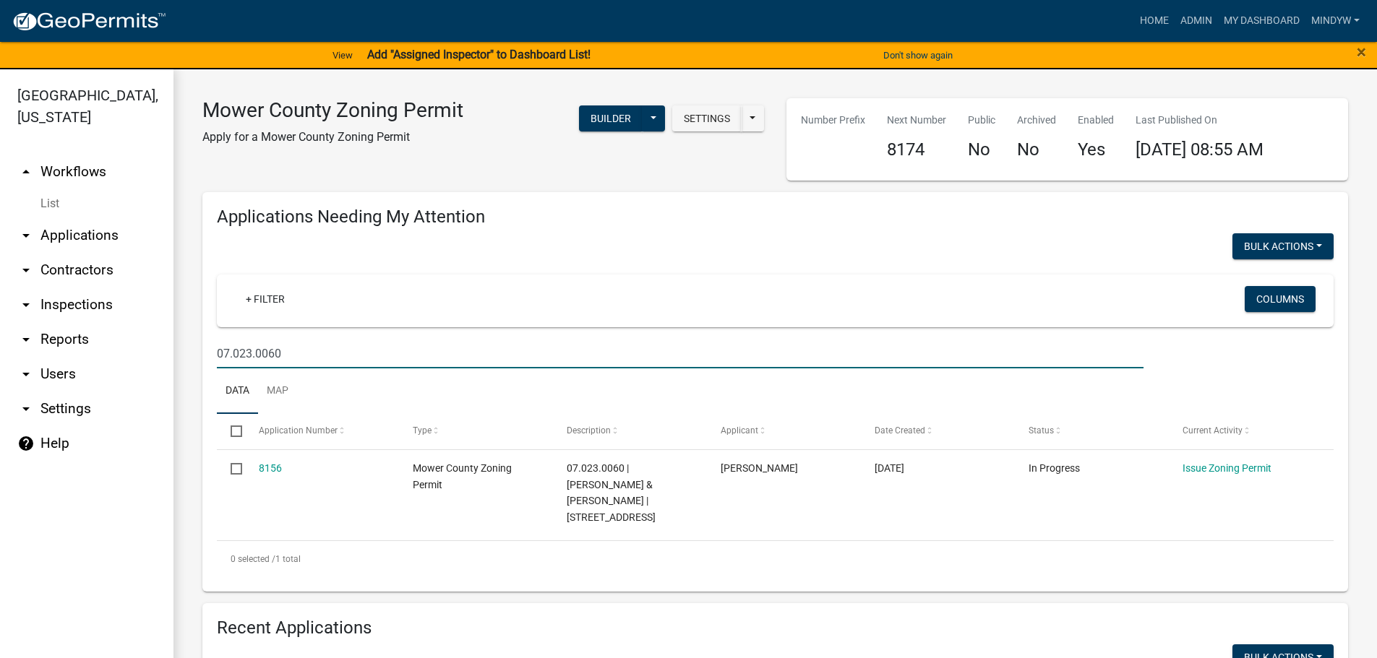
drag, startPoint x: 306, startPoint y: 366, endPoint x: 302, endPoint y: 355, distance: 12.3
click at [306, 366] on input "07.023.0060" at bounding box center [680, 354] width 926 height 30
drag, startPoint x: 302, startPoint y: 355, endPoint x: 194, endPoint y: 354, distance: 108.4
click at [194, 354] on div "Applications Needing My Attention Bulk Actions Void + Filter Columns 07.023.006…" at bounding box center [774, 392] width 1167 height 400
paste input "8.039.012"
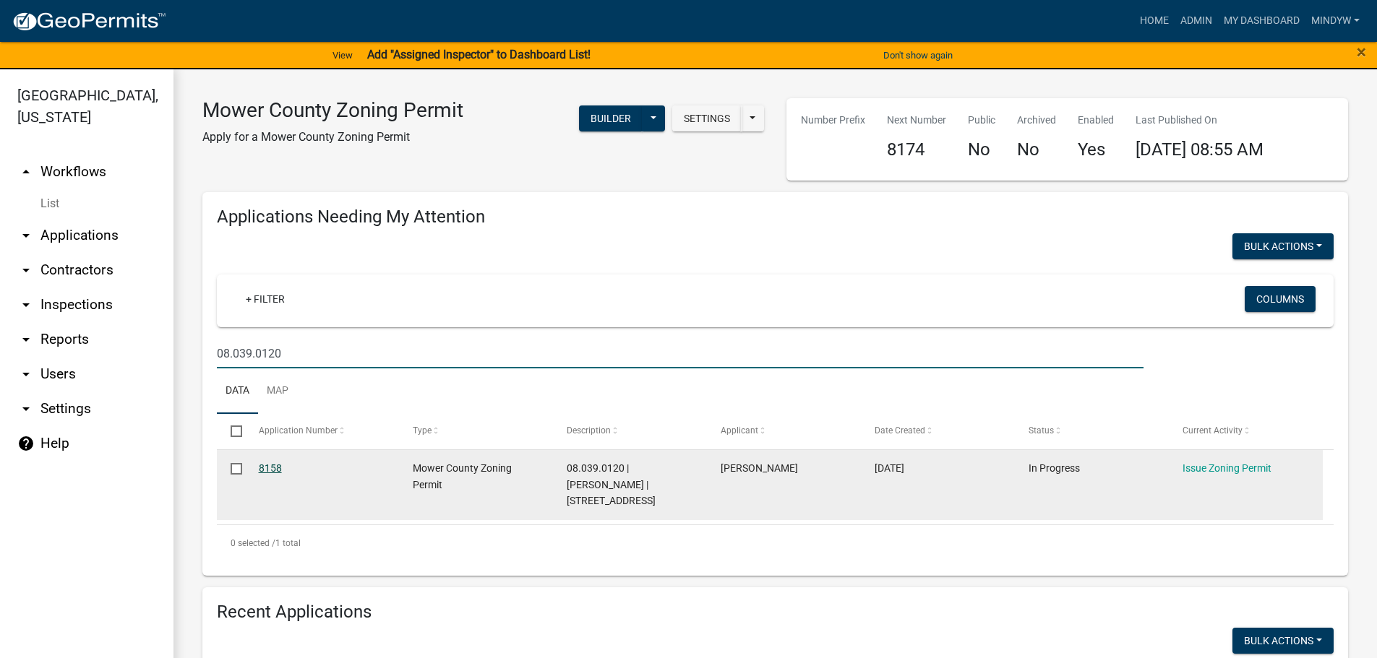
type input "08.039.0120"
click at [267, 471] on link "8158" at bounding box center [270, 468] width 23 height 12
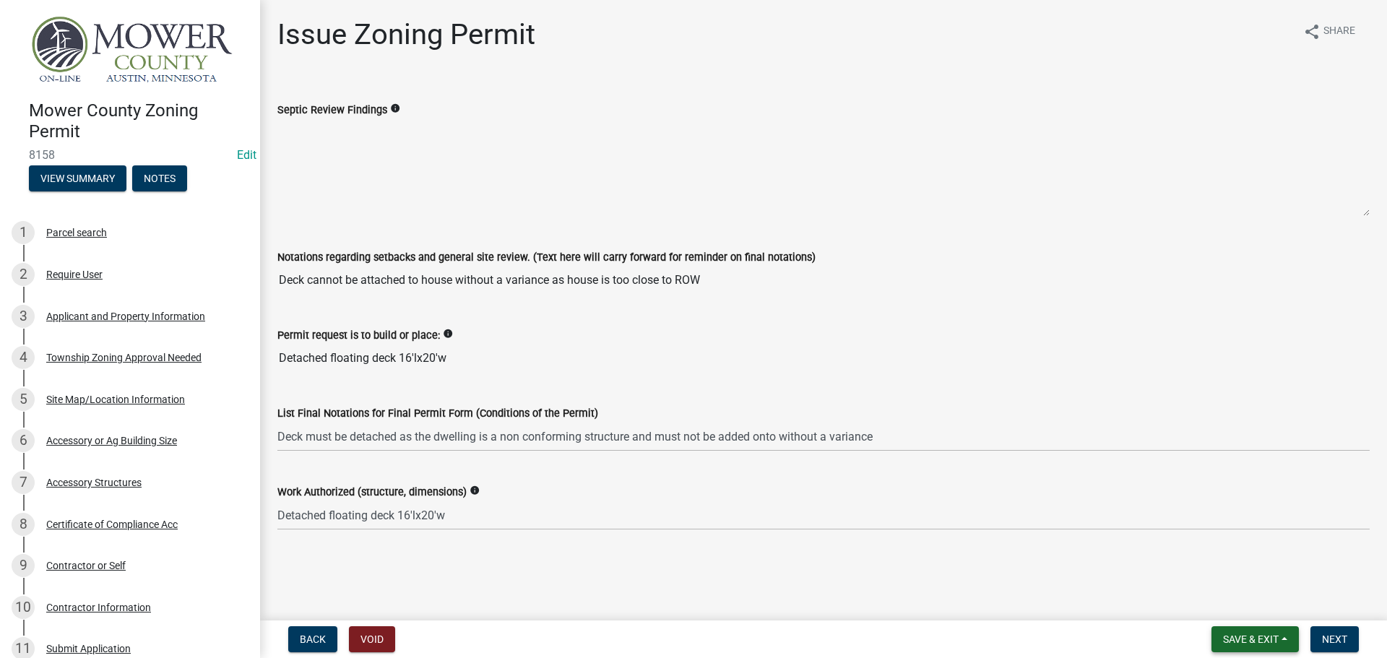
click at [1244, 634] on span "Save & Exit" at bounding box center [1251, 640] width 56 height 12
click at [1243, 600] on button "Save & Exit" at bounding box center [1242, 602] width 116 height 35
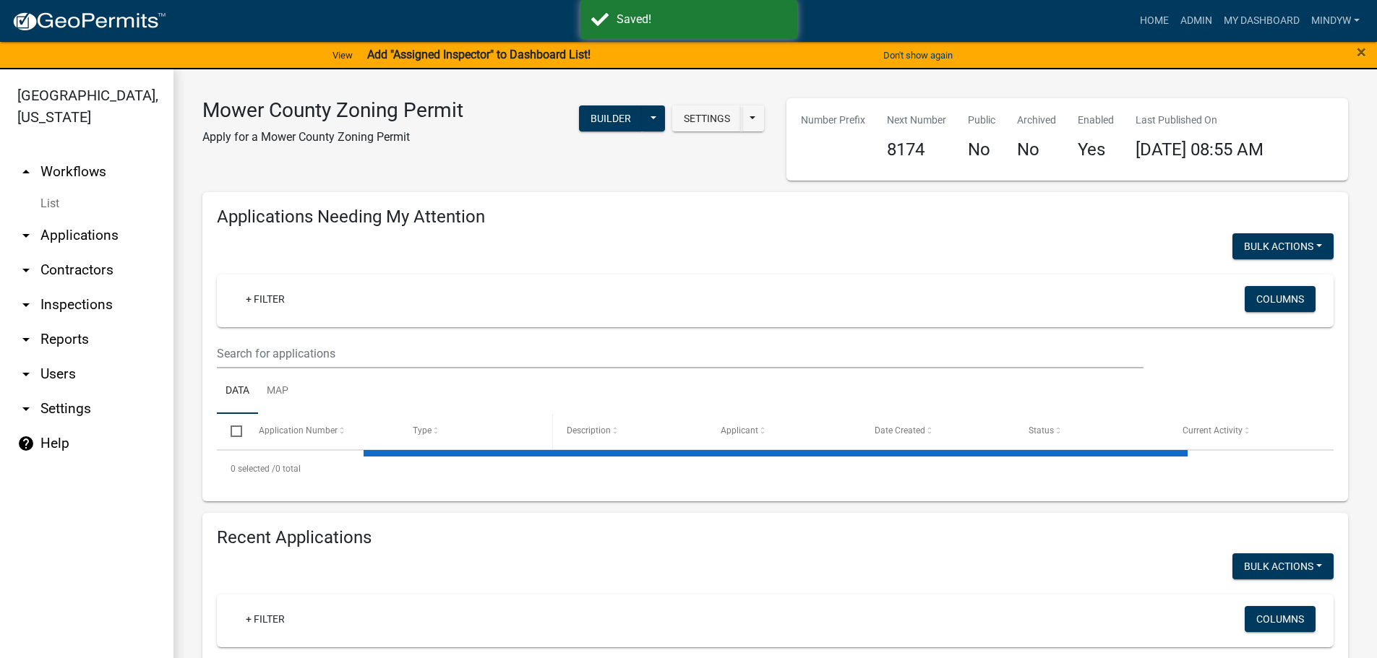
select select "1: 25"
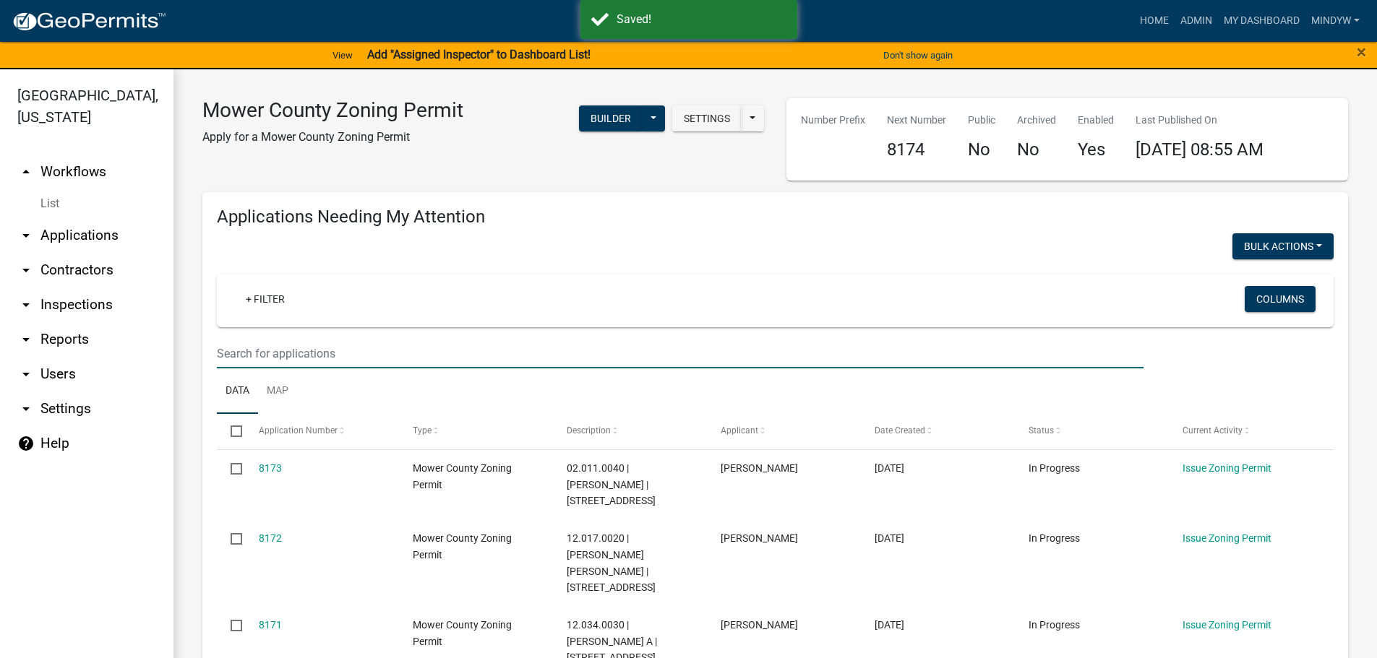
click at [322, 353] on input "text" at bounding box center [680, 354] width 926 height 30
paste input "17.002.0060"
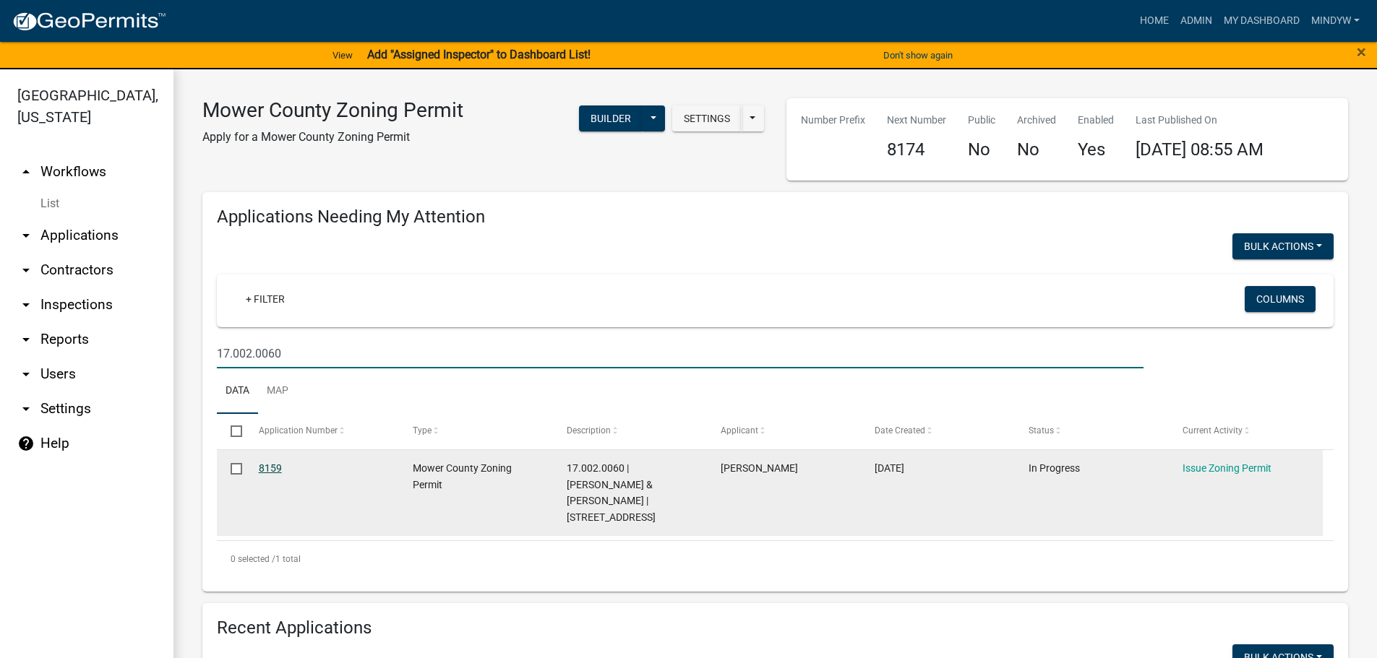
type input "17.002.0060"
click at [275, 462] on link "8159" at bounding box center [270, 468] width 23 height 12
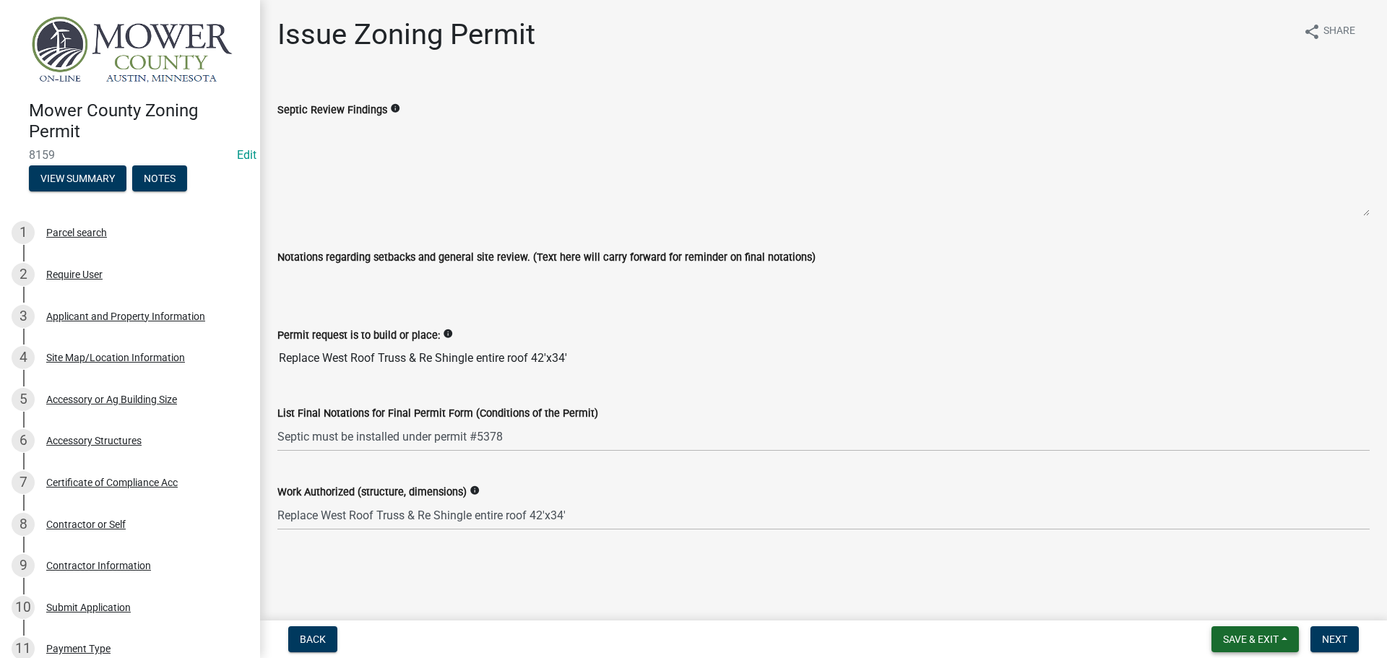
click at [1275, 639] on span "Save & Exit" at bounding box center [1251, 640] width 56 height 12
click at [1239, 604] on button "Save & Exit" at bounding box center [1242, 602] width 116 height 35
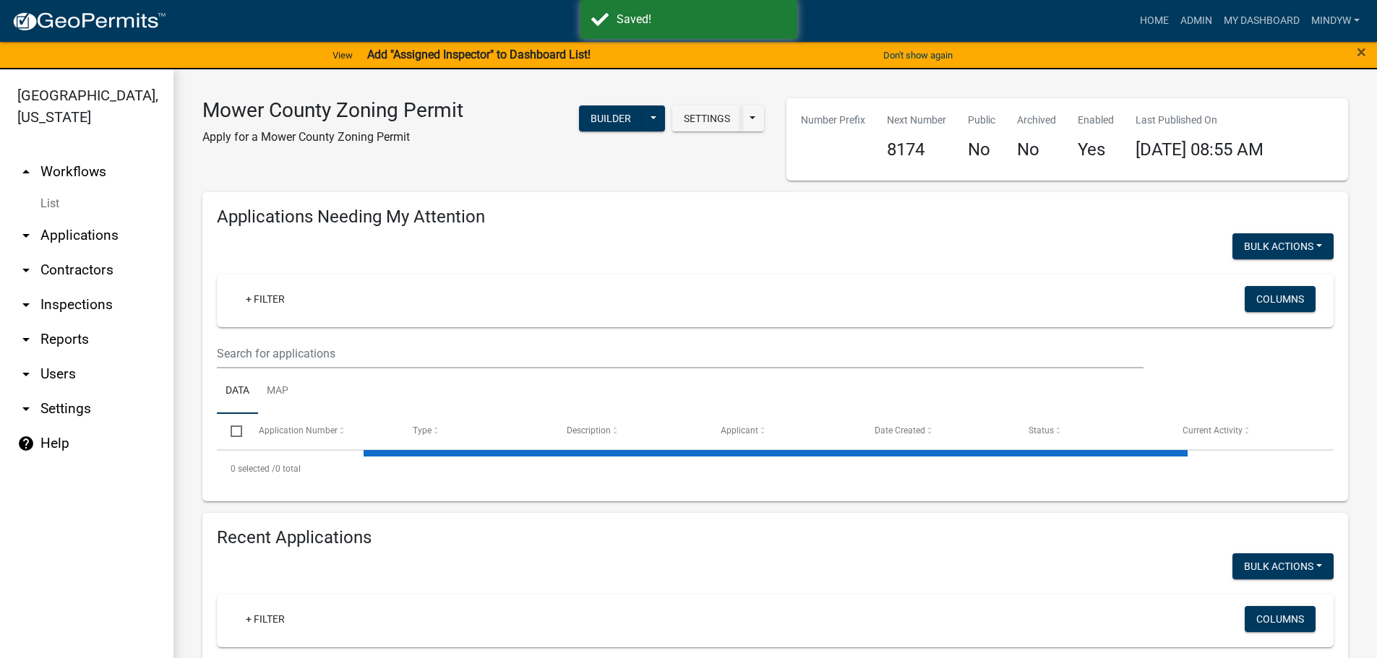
select select "1: 25"
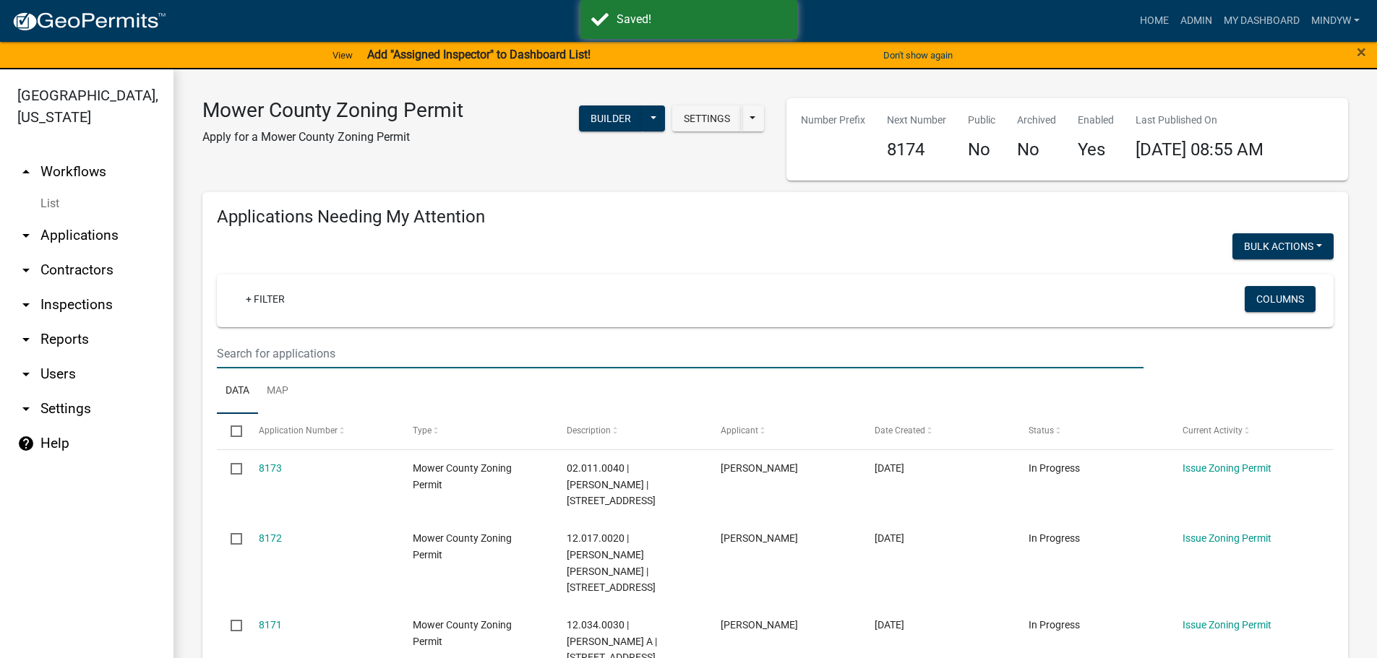
click at [291, 356] on input "text" at bounding box center [680, 354] width 926 height 30
paste input "07.026.0020"
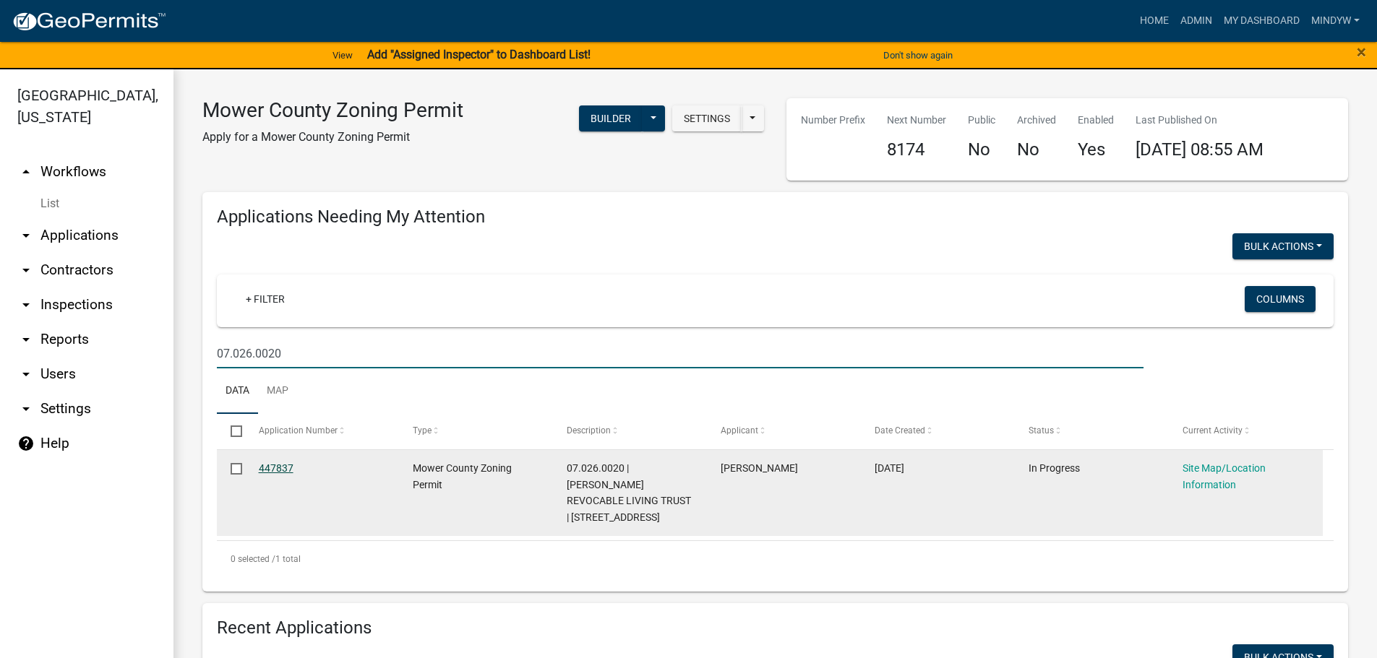
type input "07.026.0020"
click at [276, 469] on link "447837" at bounding box center [276, 468] width 35 height 12
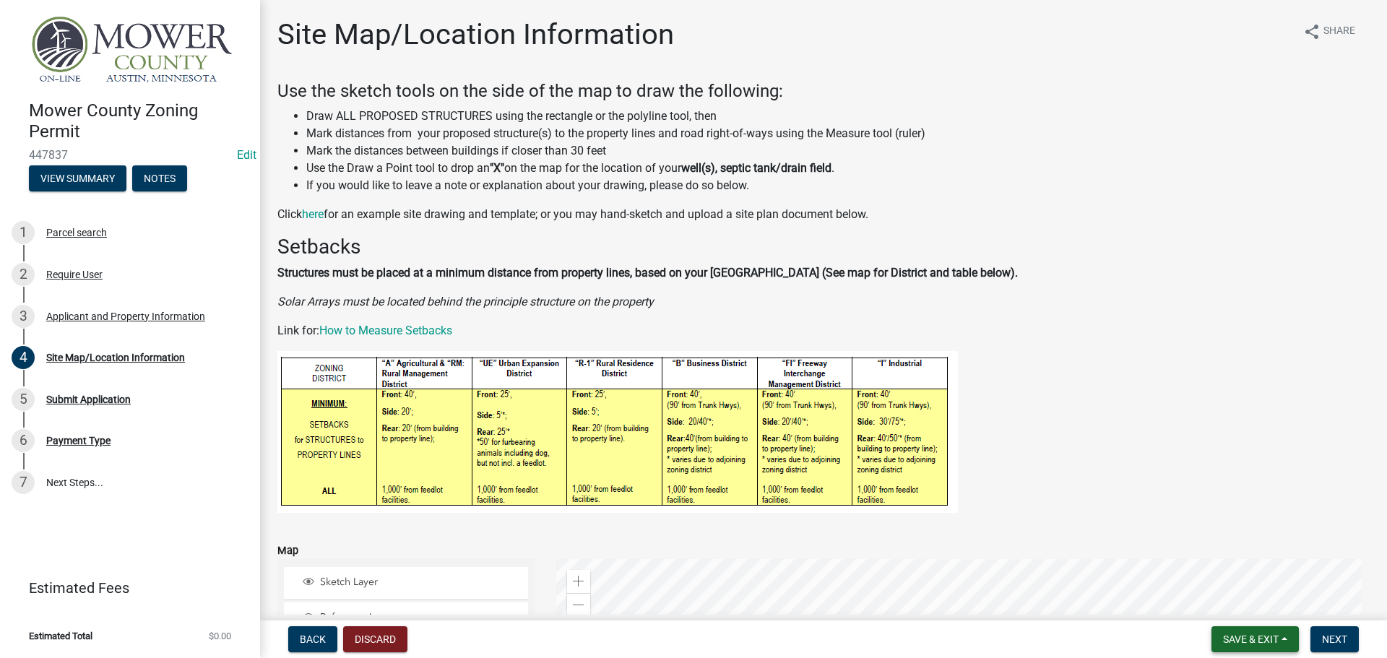
click at [1262, 640] on span "Save & Exit" at bounding box center [1251, 640] width 56 height 12
click at [1249, 607] on button "Save & Exit" at bounding box center [1242, 602] width 116 height 35
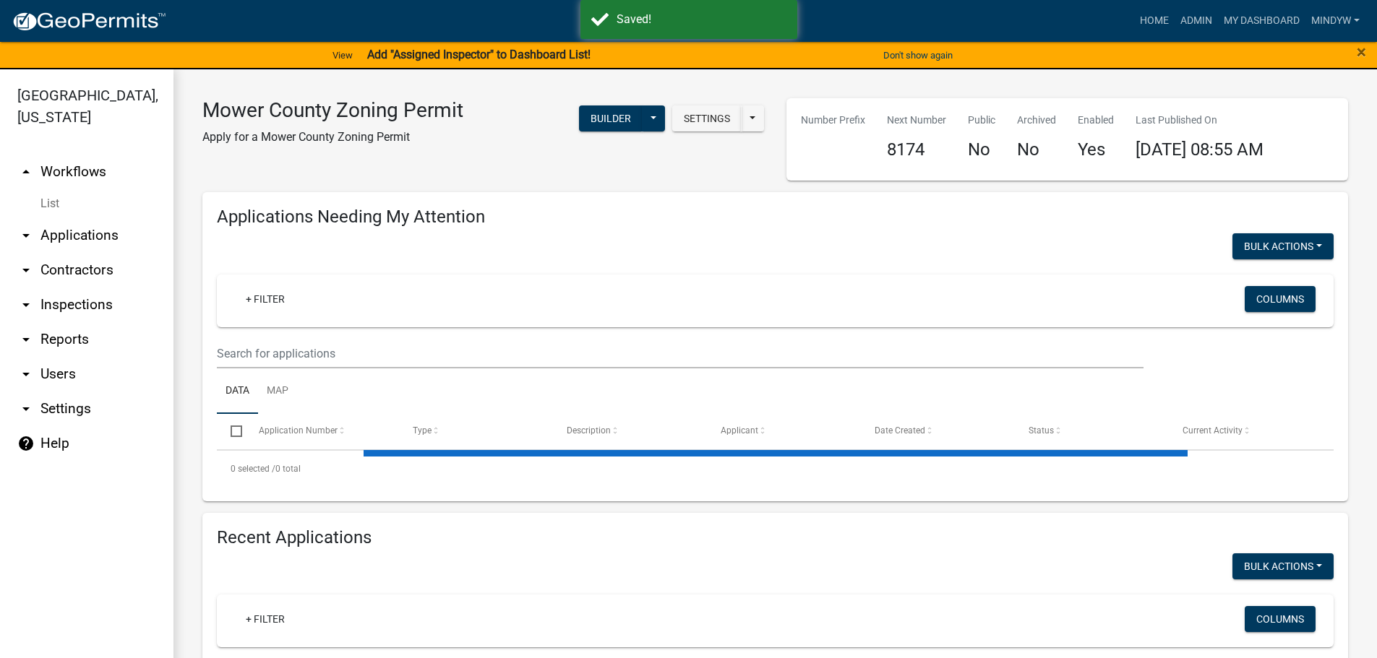
select select "1: 25"
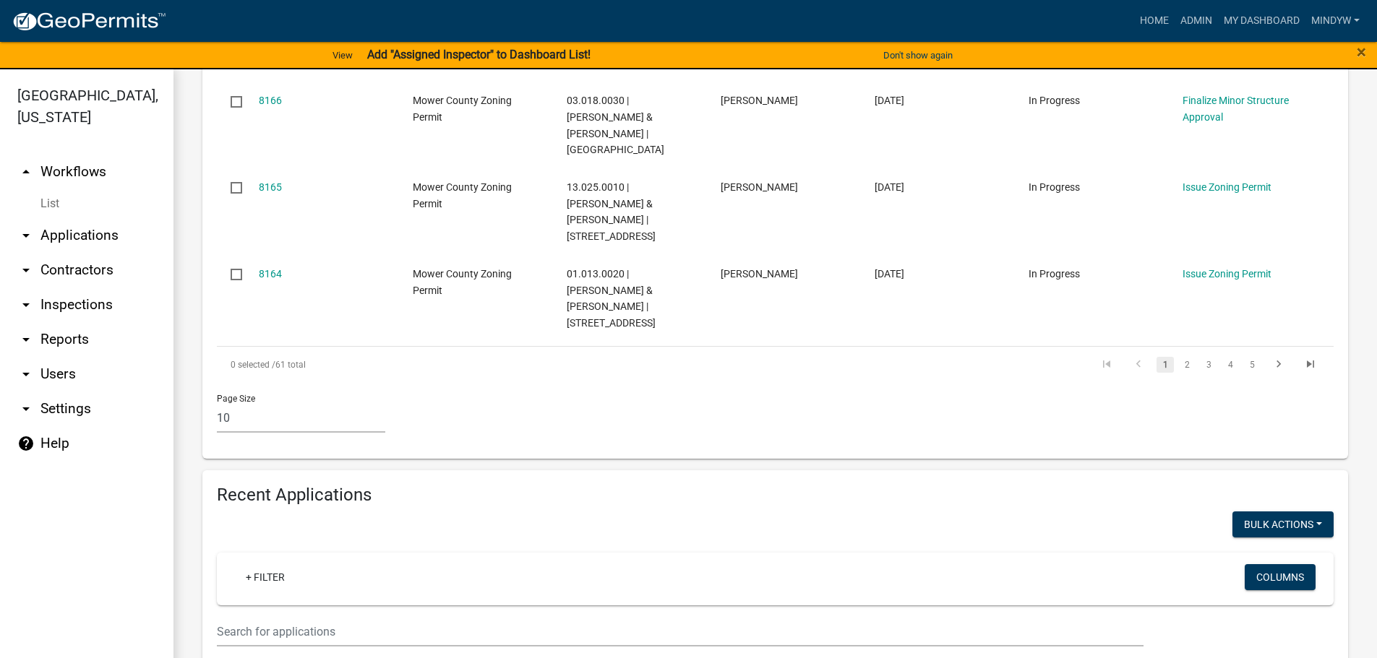
scroll to position [939, 0]
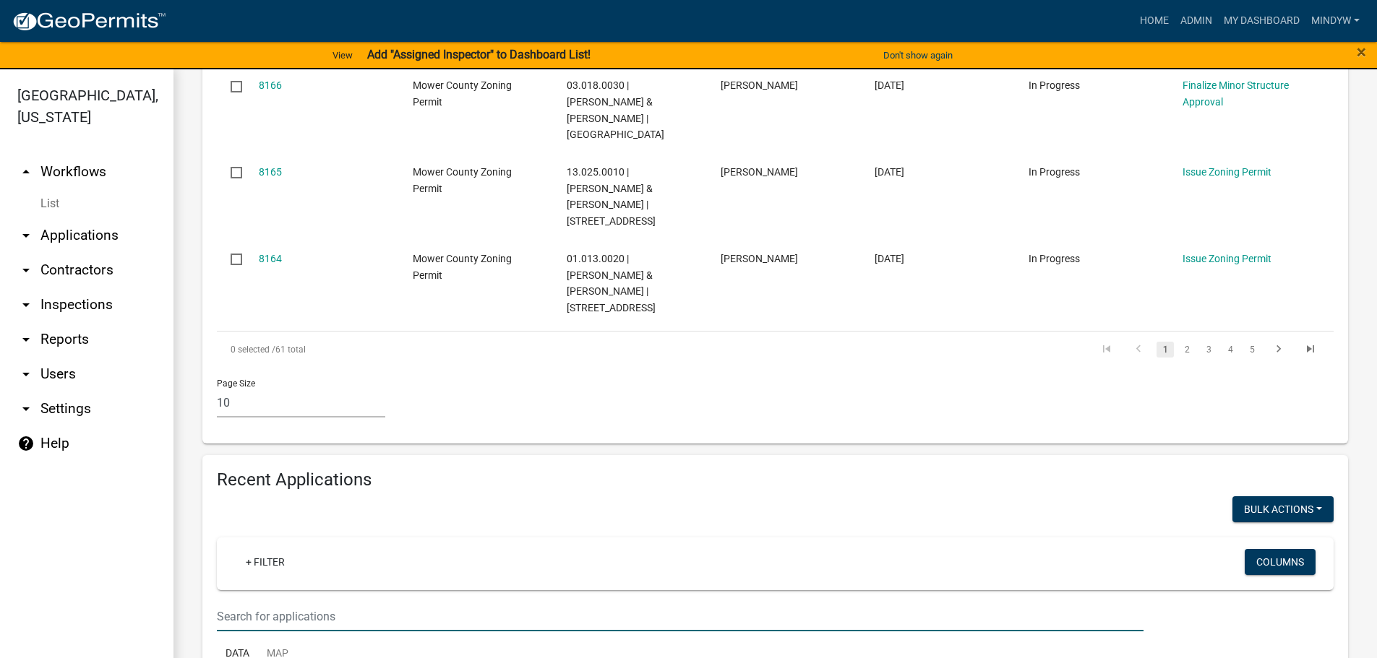
paste input "07.026.0020"
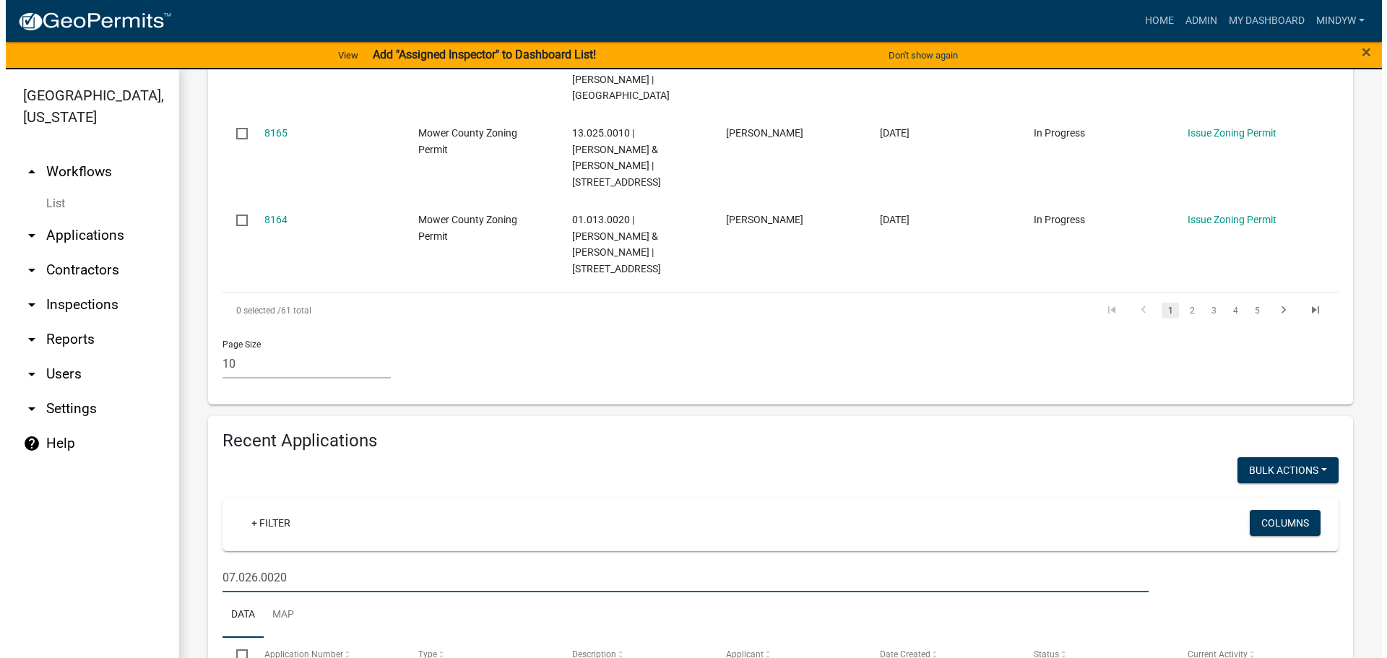
scroll to position [1000, 0]
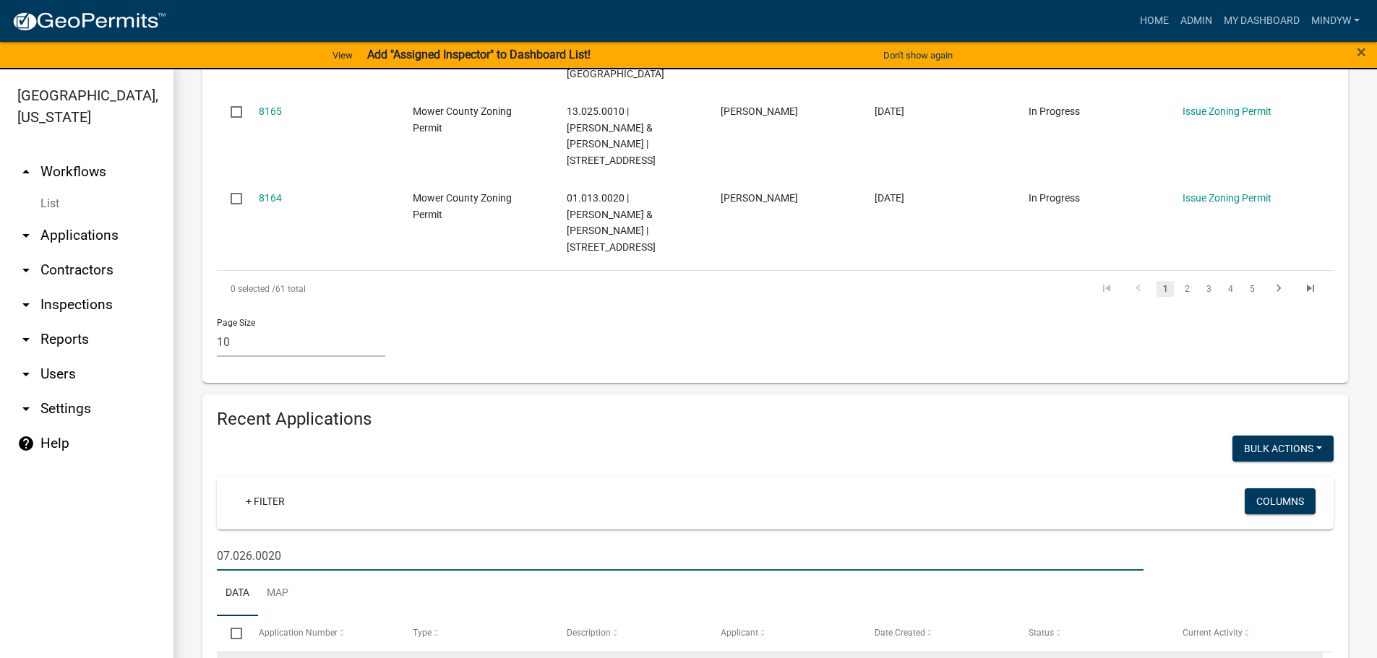
type input "07.026.0020"
click at [267, 658] on link "447837" at bounding box center [276, 671] width 35 height 12
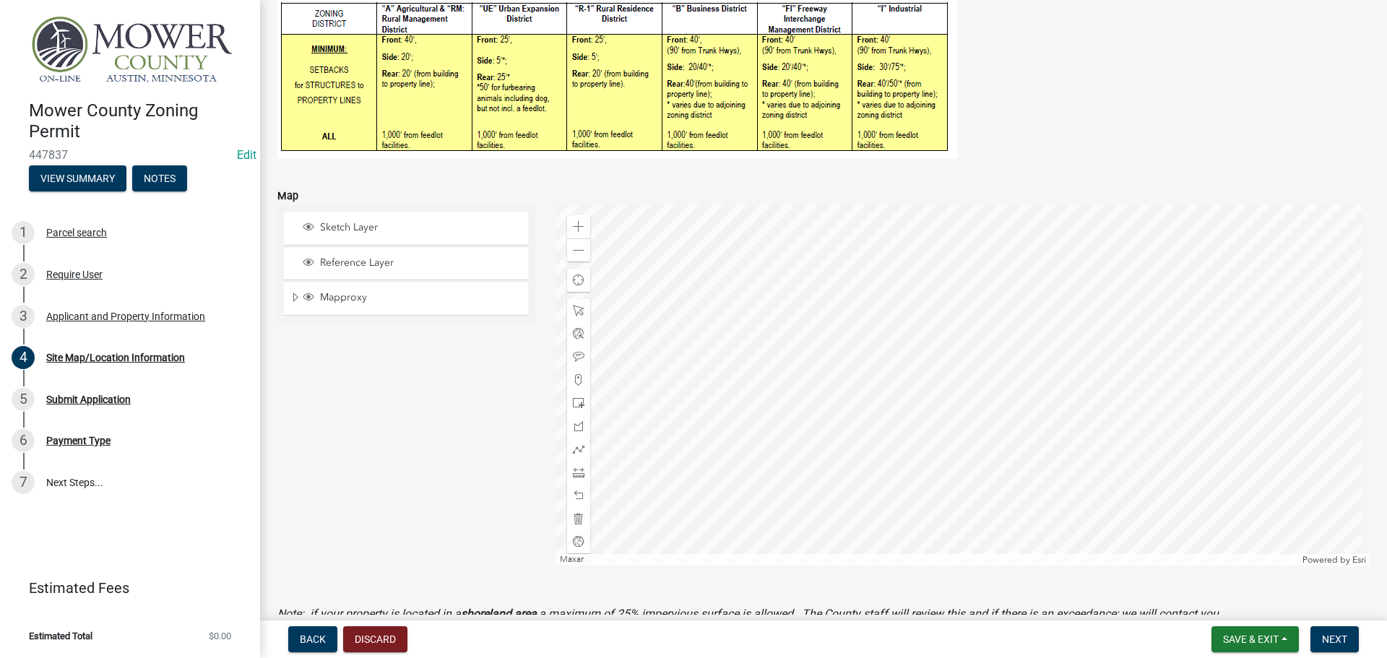
scroll to position [361, 0]
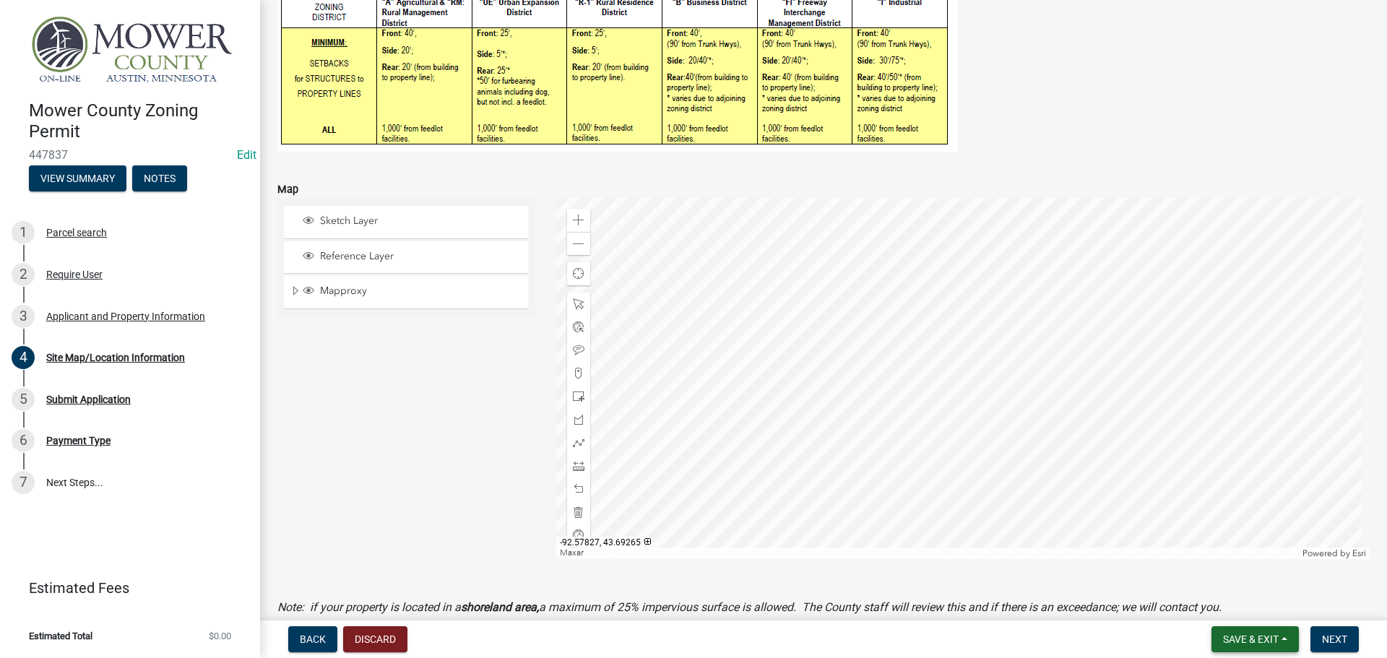
click at [1248, 646] on button "Save & Exit" at bounding box center [1255, 639] width 87 height 26
click at [1225, 595] on button "Save & Exit" at bounding box center [1242, 602] width 116 height 35
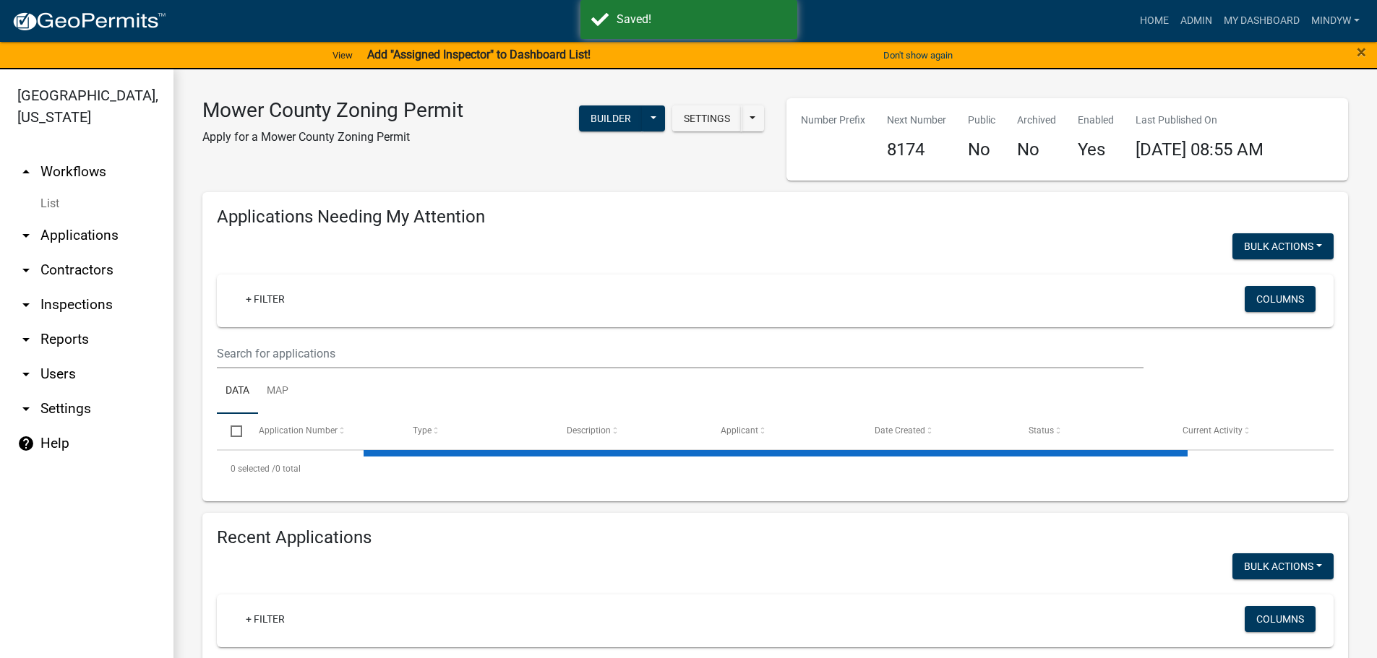
select select "1: 25"
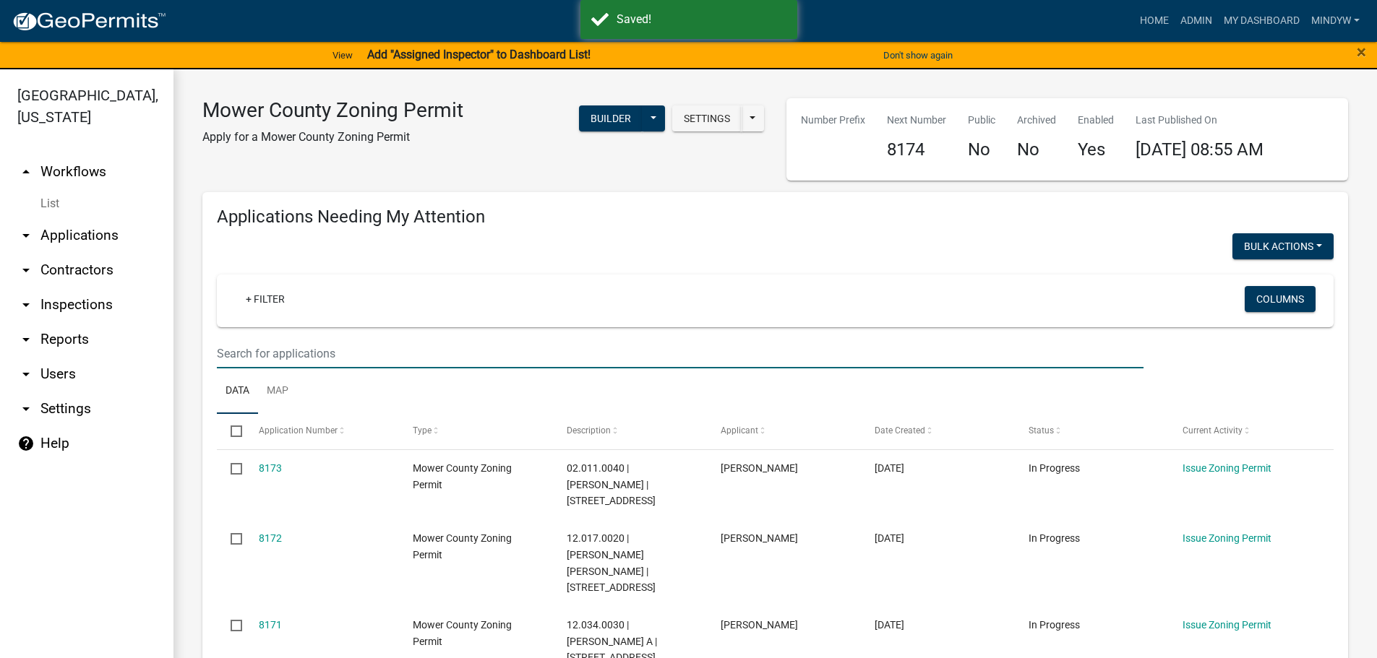
click at [287, 348] on input "text" at bounding box center [680, 354] width 926 height 30
paste input "01.021.0010"
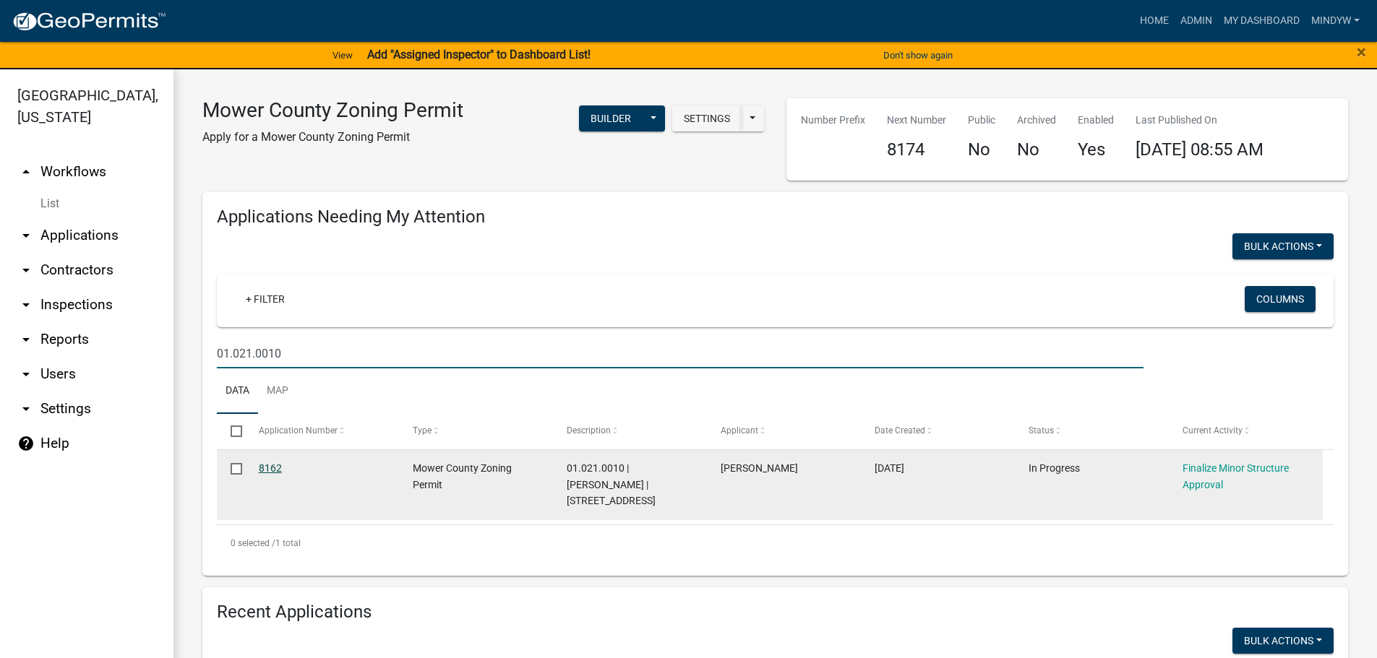
type input "01.021.0010"
click at [267, 468] on link "8162" at bounding box center [270, 468] width 23 height 12
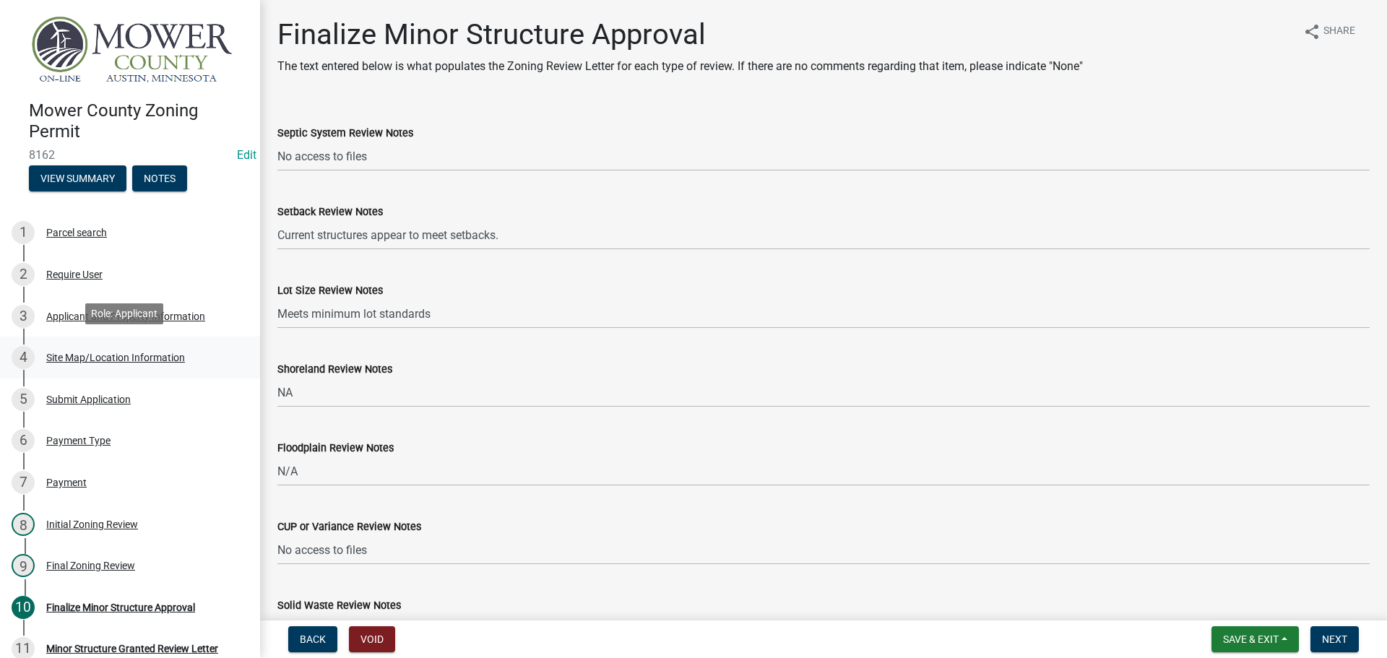
click at [97, 361] on div "4 Site Map/Location Information" at bounding box center [124, 357] width 225 height 23
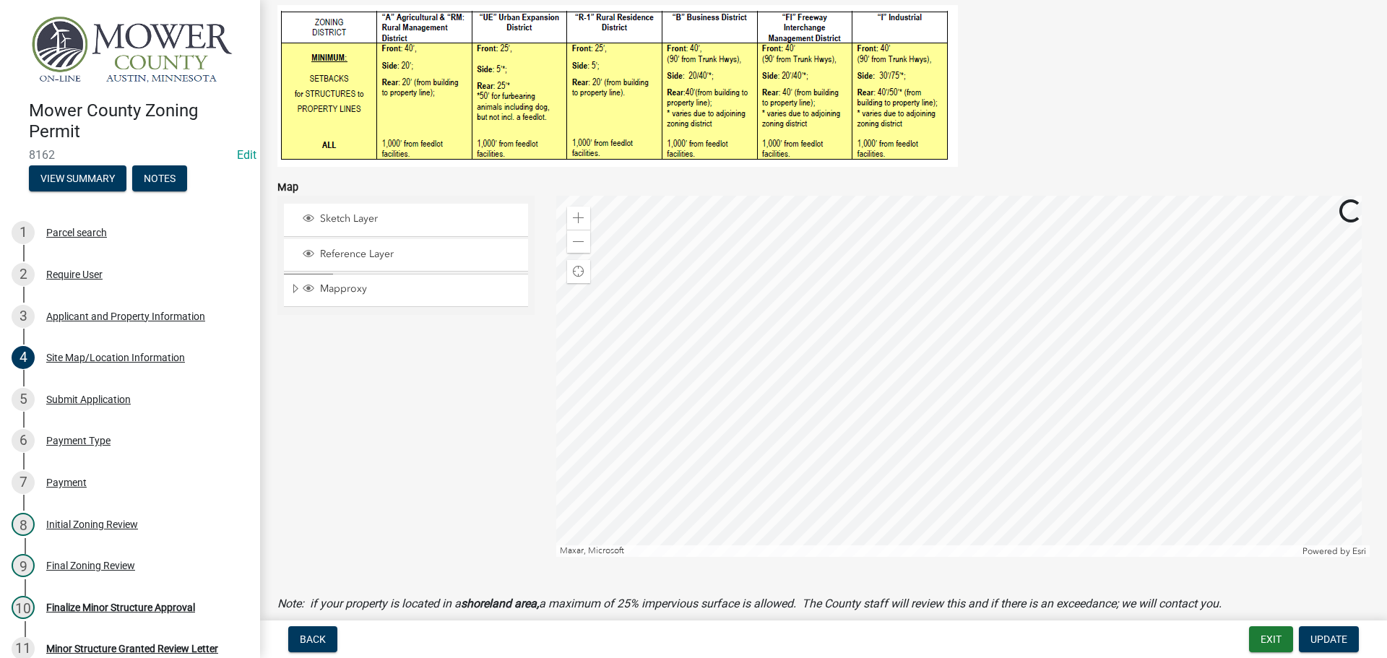
scroll to position [361, 0]
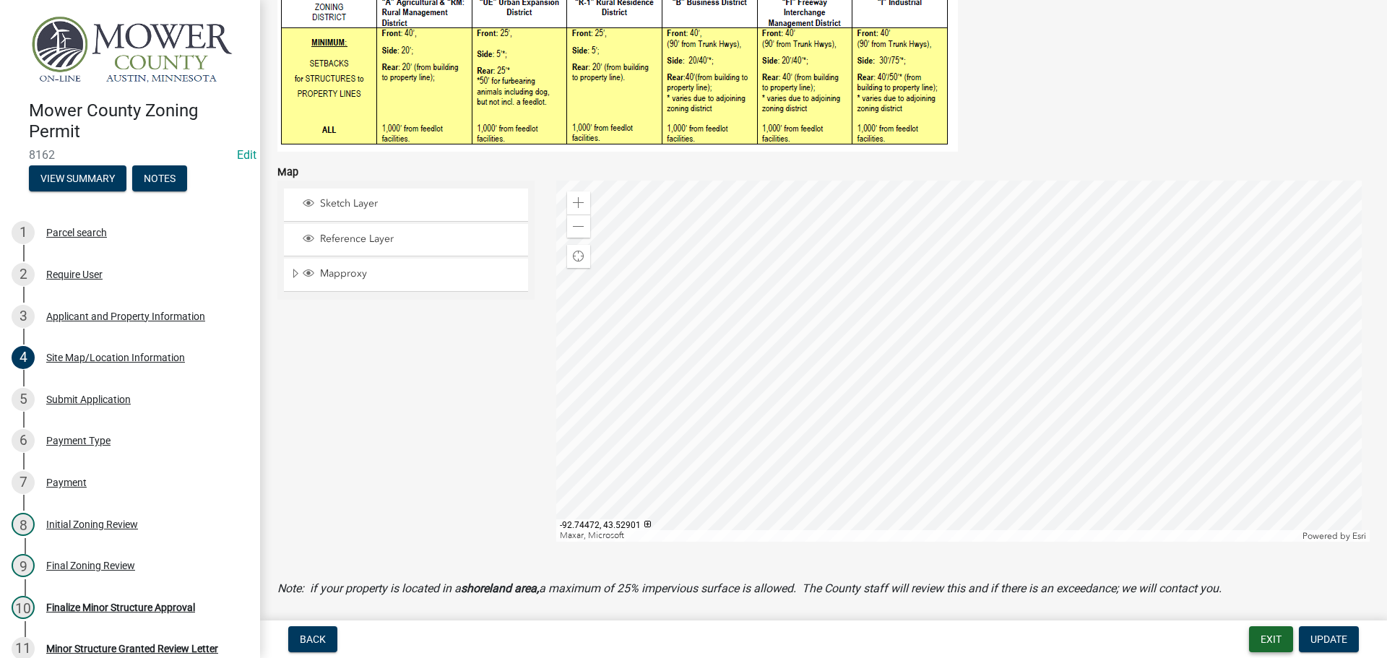
click at [1276, 645] on button "Exit" at bounding box center [1271, 639] width 44 height 26
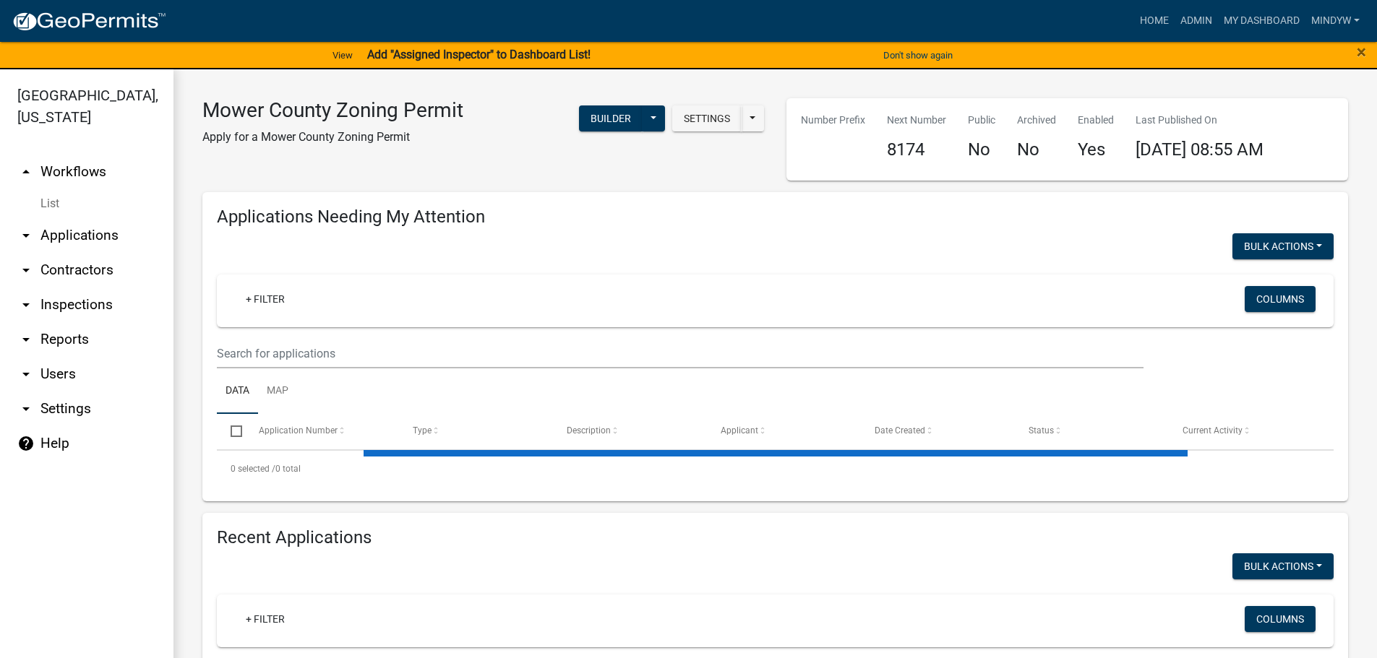
select select "1: 25"
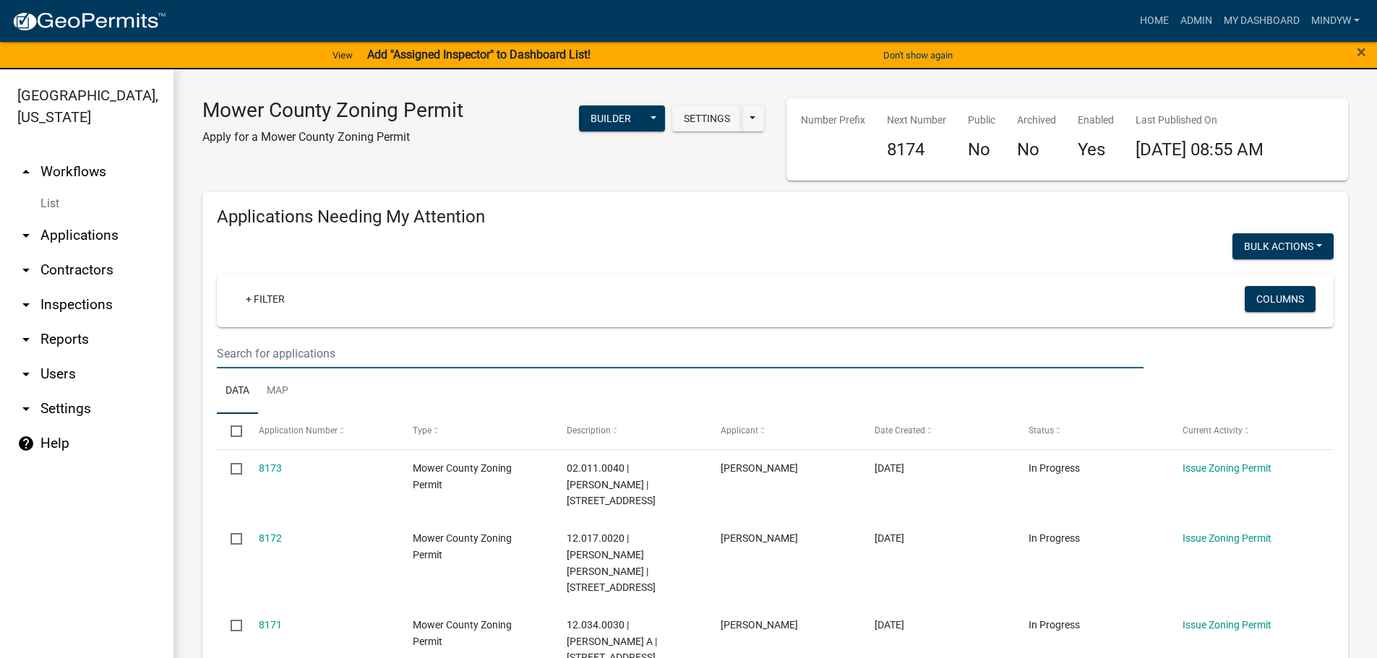
click at [298, 359] on input "text" at bounding box center [680, 354] width 926 height 30
paste input "08.850.0130"
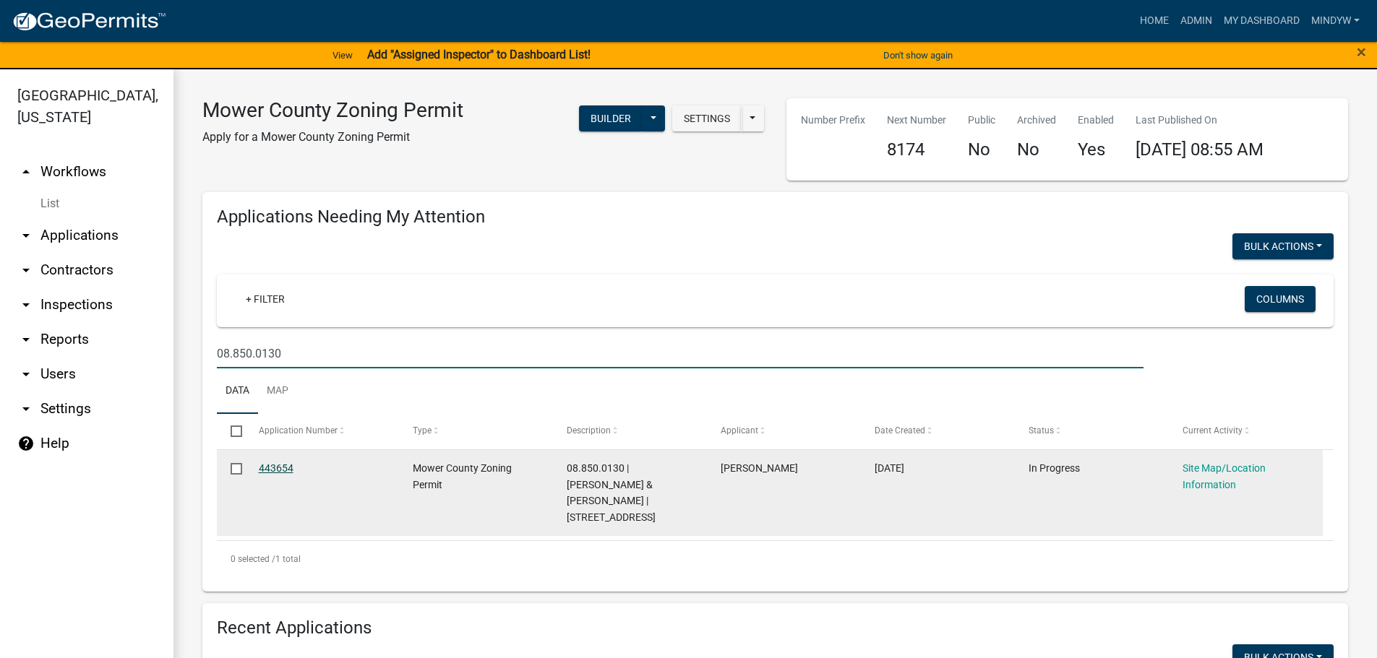
type input "08.850.0130"
click at [275, 466] on link "443654" at bounding box center [276, 468] width 35 height 12
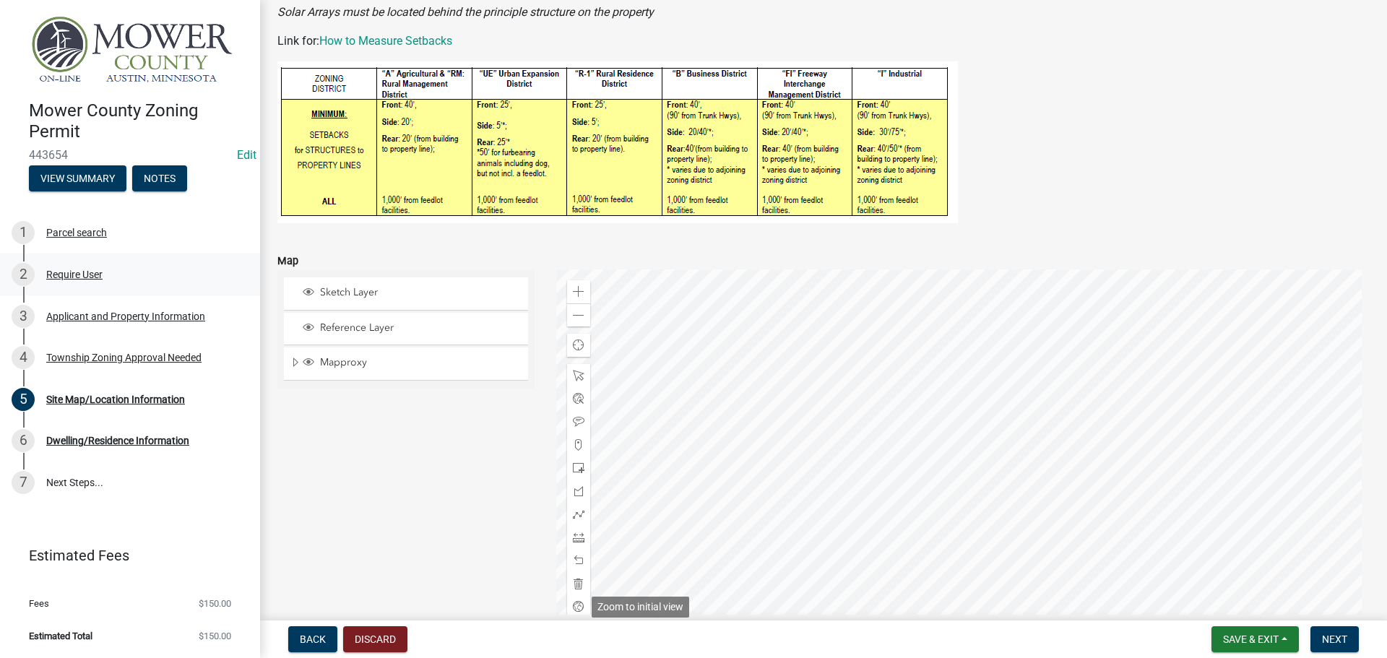
scroll to position [289, 0]
click at [1245, 645] on span "Save & Exit" at bounding box center [1251, 640] width 56 height 12
click at [1258, 600] on button "Save & Exit" at bounding box center [1242, 602] width 116 height 35
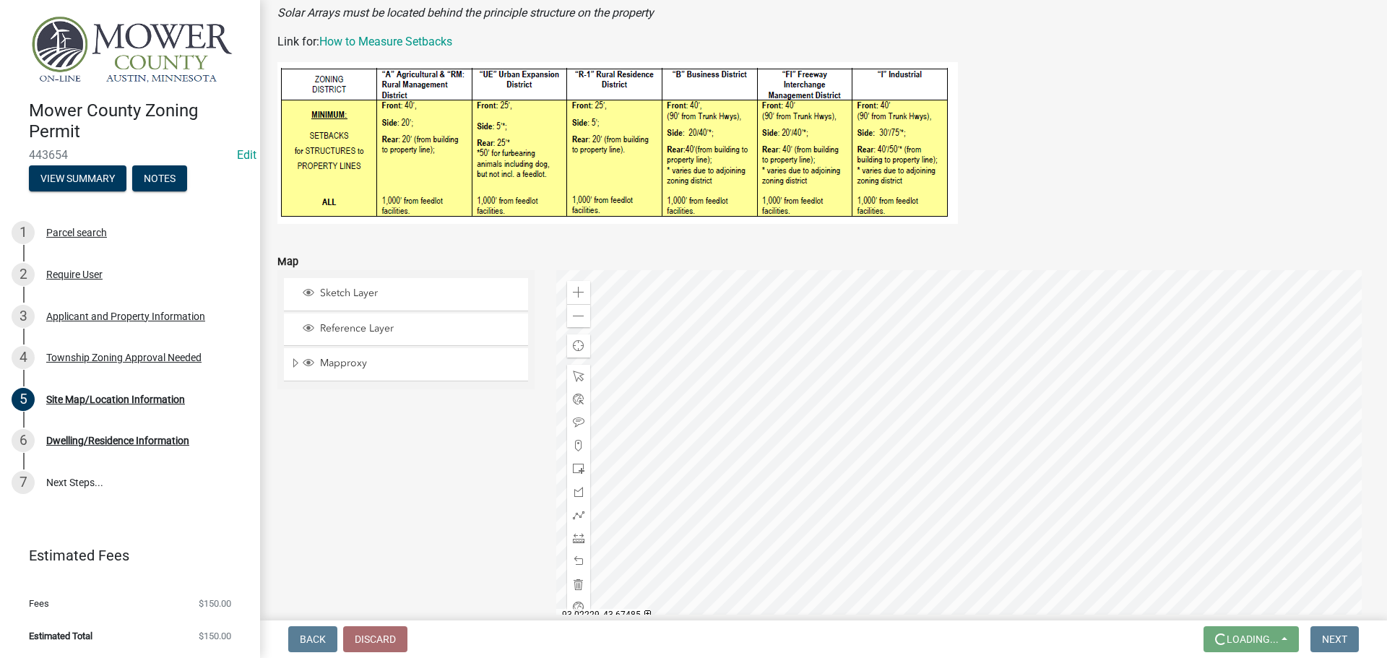
scroll to position [0, 0]
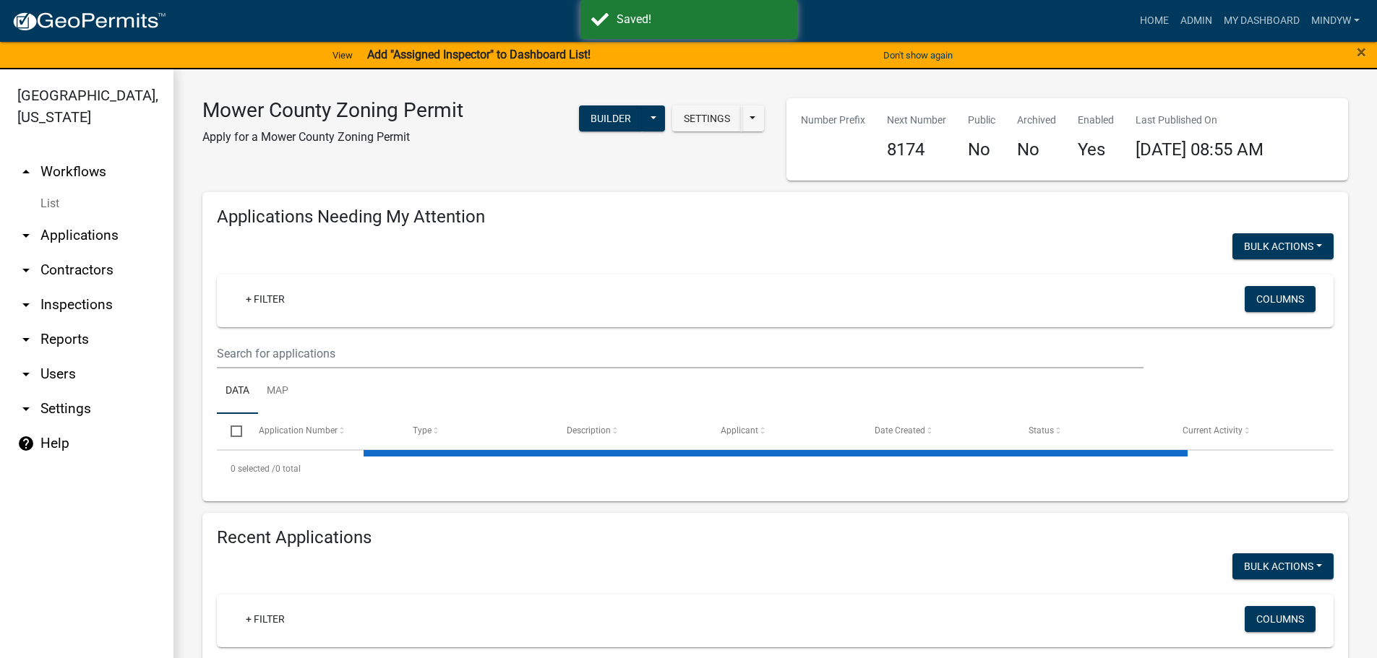
select select "1: 25"
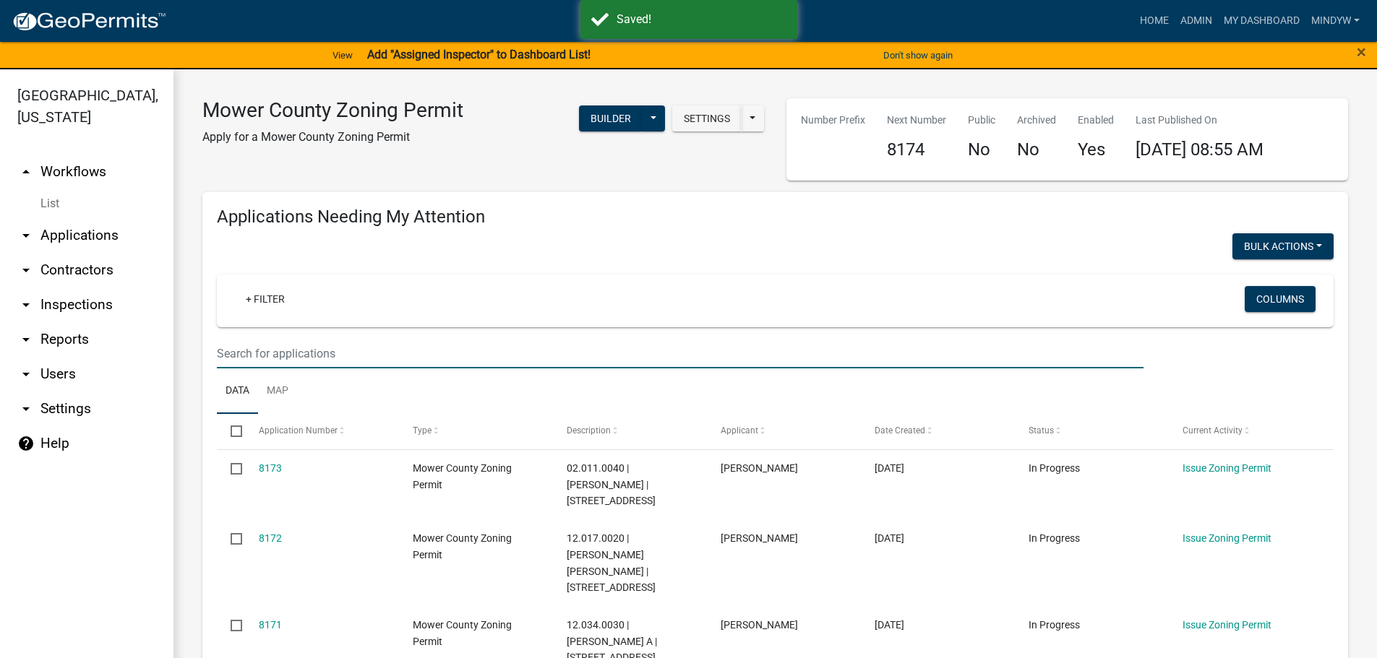
click at [277, 347] on input "text" at bounding box center [680, 354] width 926 height 30
paste input "09.036.0021"
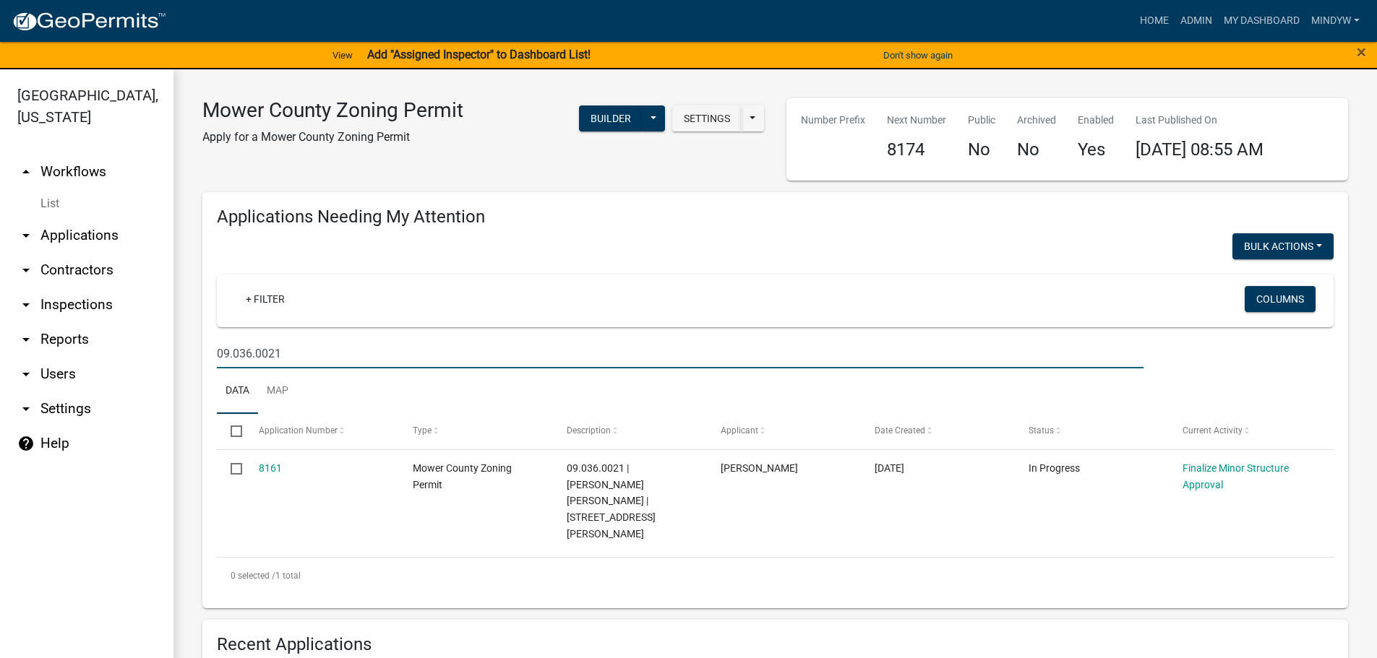
drag, startPoint x: 296, startPoint y: 355, endPoint x: 214, endPoint y: 347, distance: 82.0
click at [214, 347] on div "09.036.0021" at bounding box center [680, 354] width 948 height 30
paste input "16.022.0020"
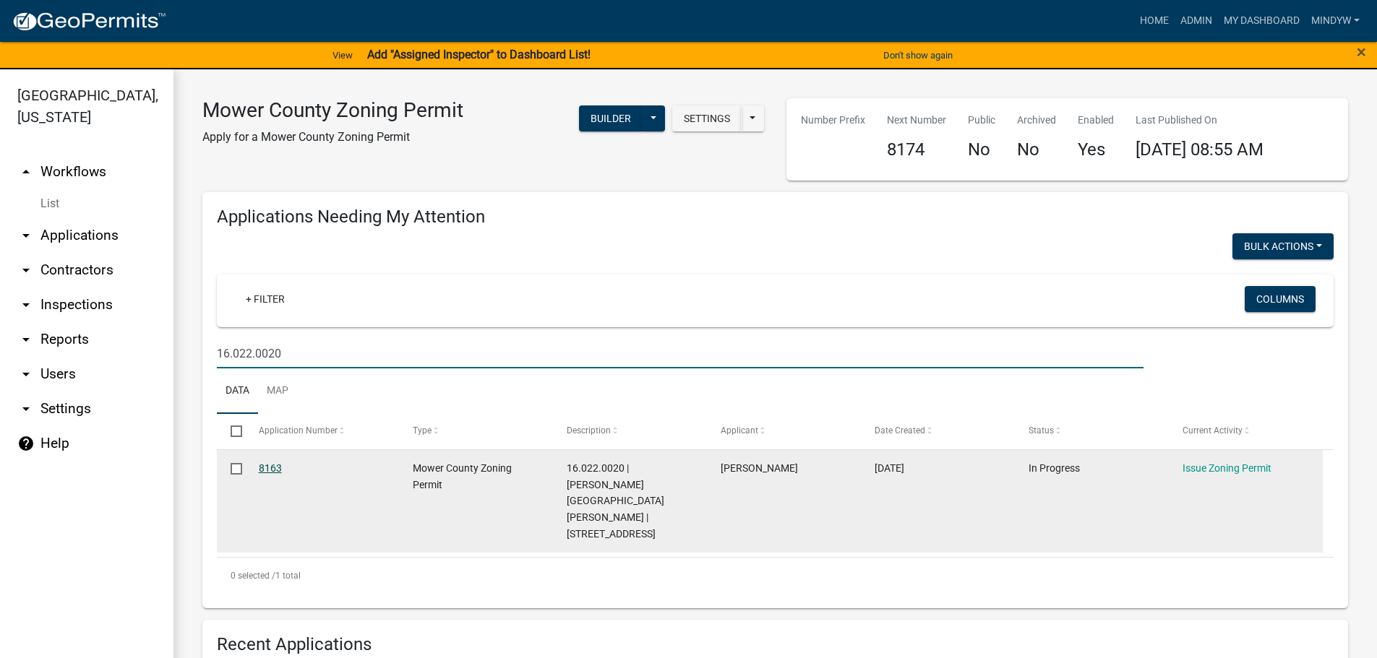
type input "16.022.0020"
click at [270, 467] on link "8163" at bounding box center [270, 468] width 23 height 12
